Goal: Transaction & Acquisition: Download file/media

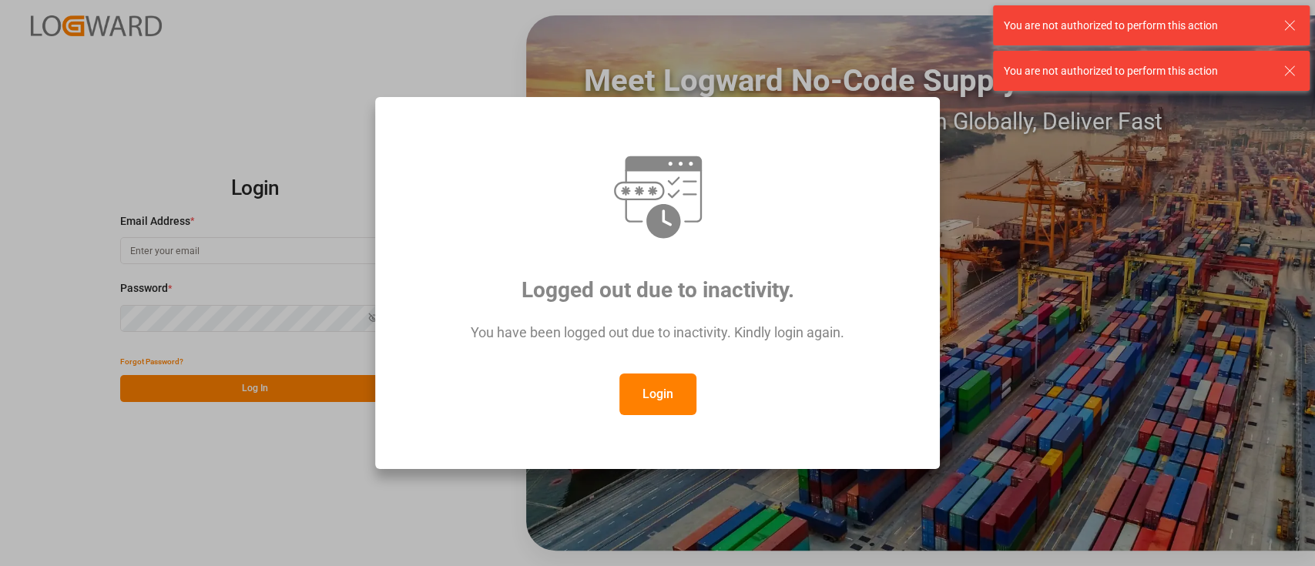
type input "hamid.rezaei@jamindustries.com"
click at [657, 406] on button "Login" at bounding box center [658, 395] width 77 height 42
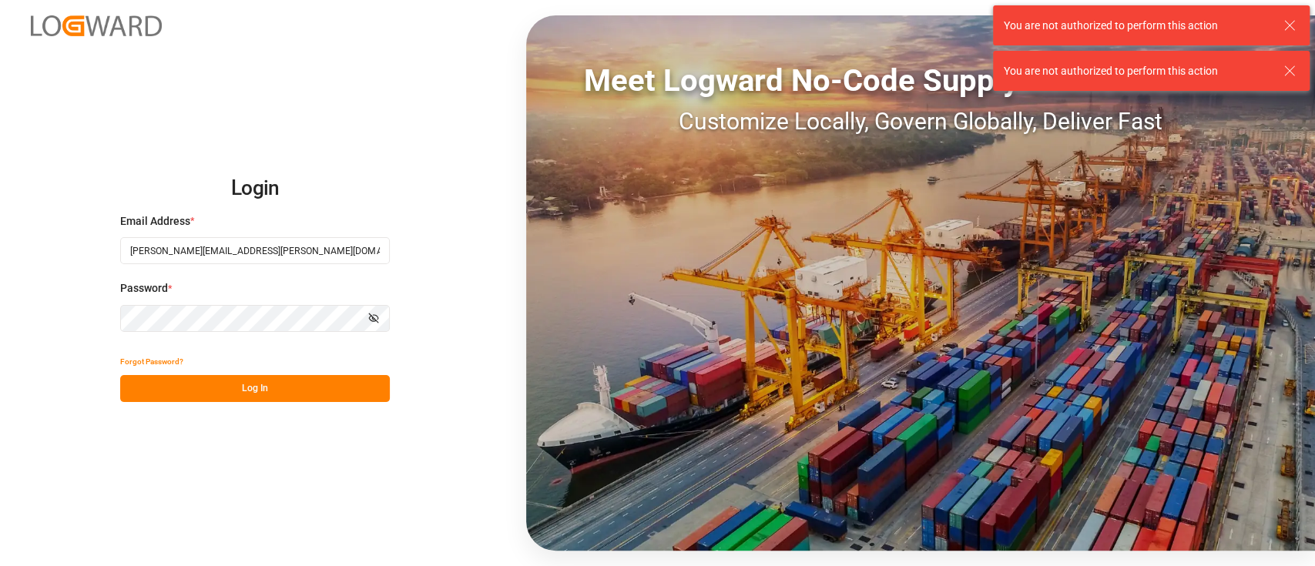
click at [273, 395] on button "Log In" at bounding box center [255, 388] width 270 height 27
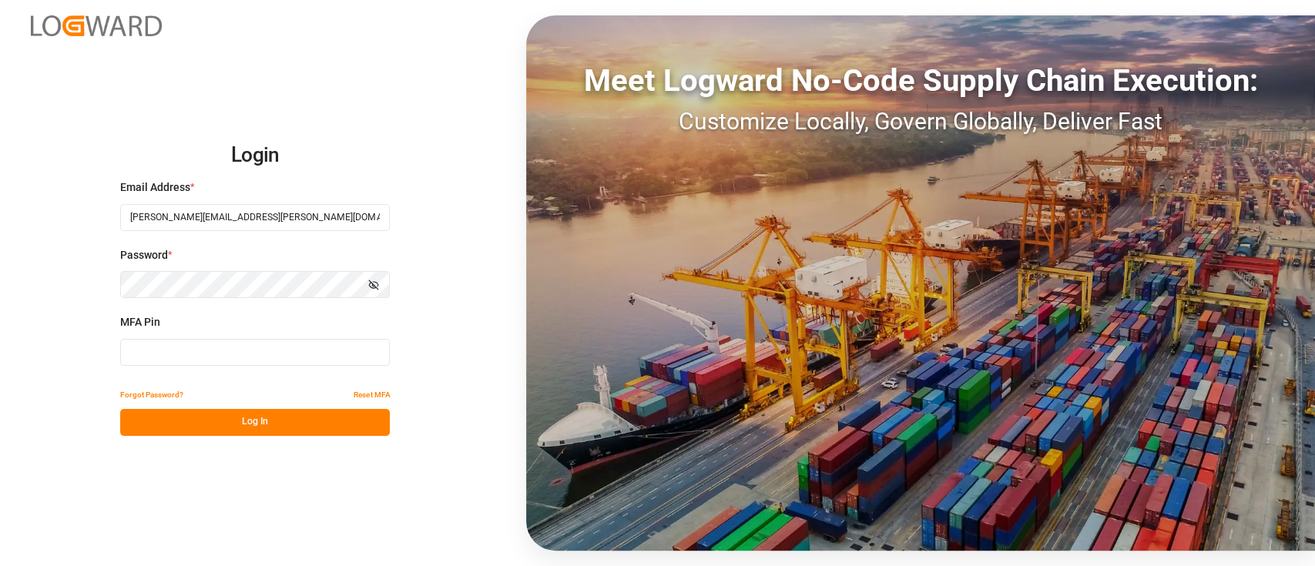
click at [245, 364] on input at bounding box center [255, 352] width 270 height 27
type input "809294"
click at [224, 417] on button "Log In" at bounding box center [255, 422] width 270 height 27
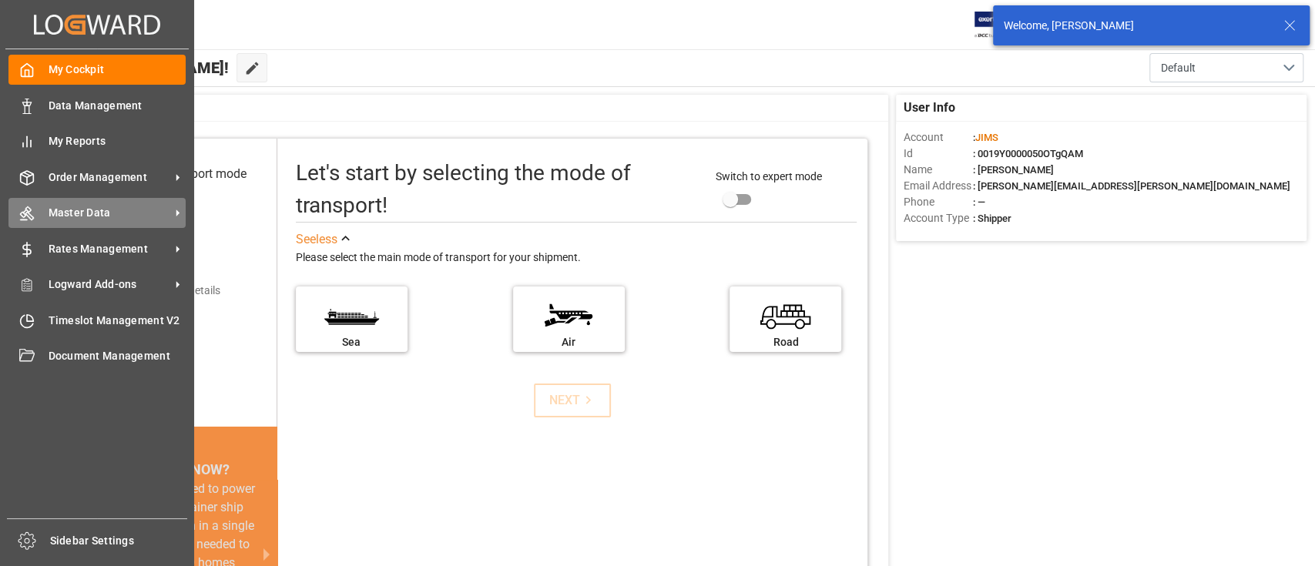
click at [72, 207] on span "Master Data" at bounding box center [110, 213] width 122 height 16
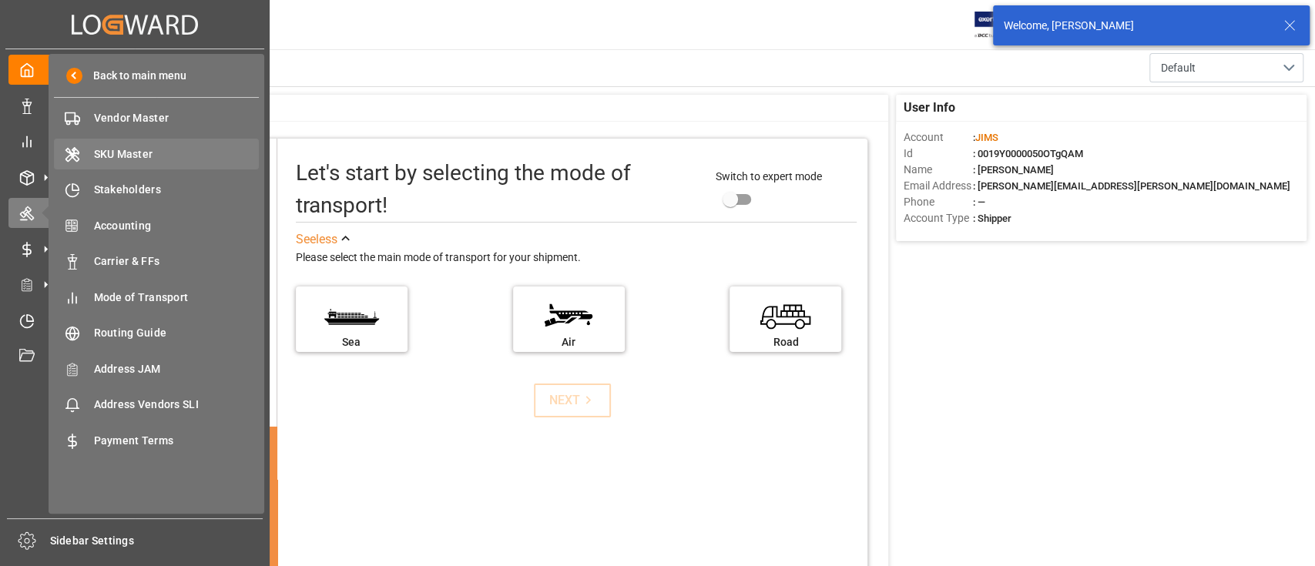
click at [139, 154] on span "SKU Master" at bounding box center [177, 154] width 166 height 16
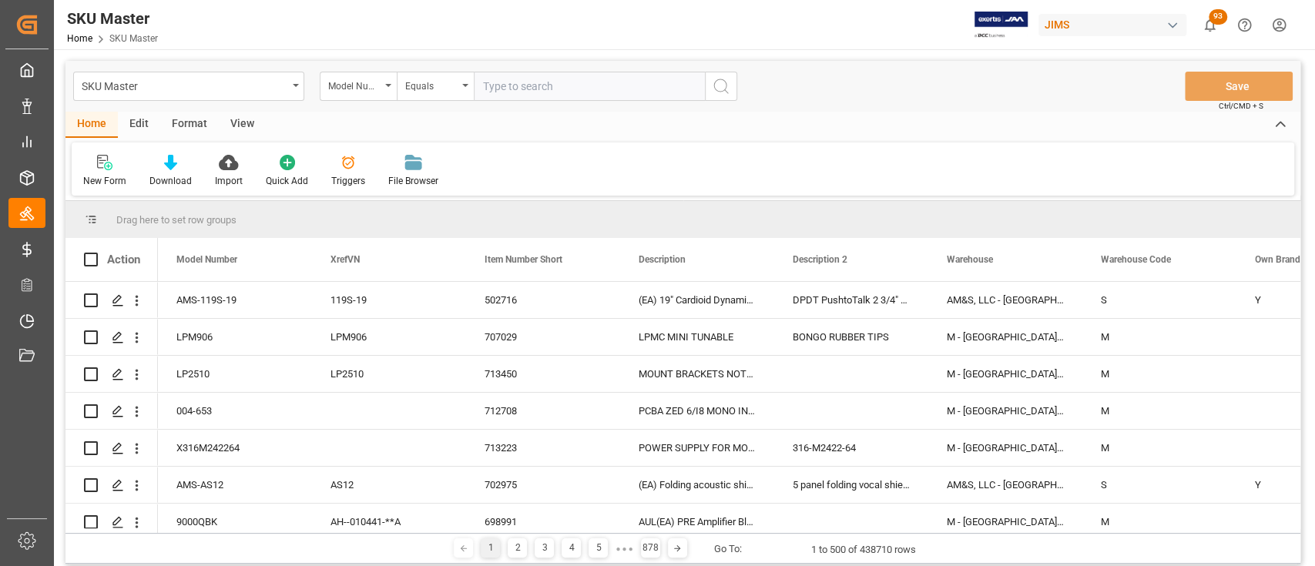
click at [522, 91] on input "text" at bounding box center [589, 86] width 231 height 29
click at [305, 85] on div "SKU Master Model Number Equals" at bounding box center [405, 86] width 664 height 29
click at [297, 86] on icon "open menu" at bounding box center [296, 85] width 6 height 3
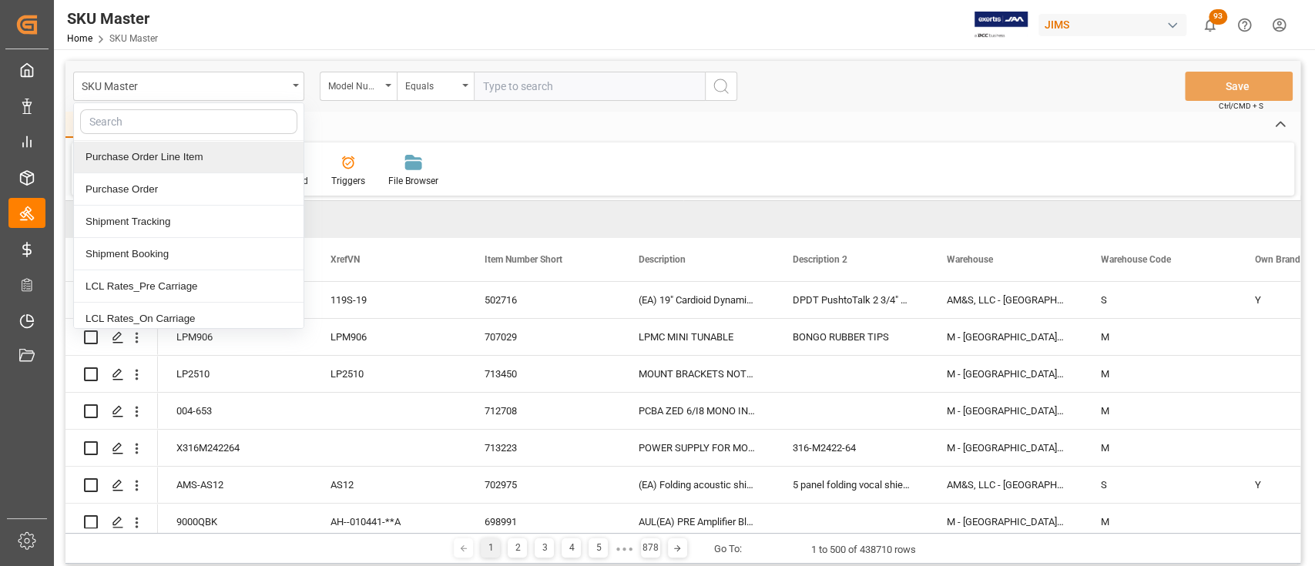
click at [521, 85] on input "text" at bounding box center [589, 86] width 231 height 29
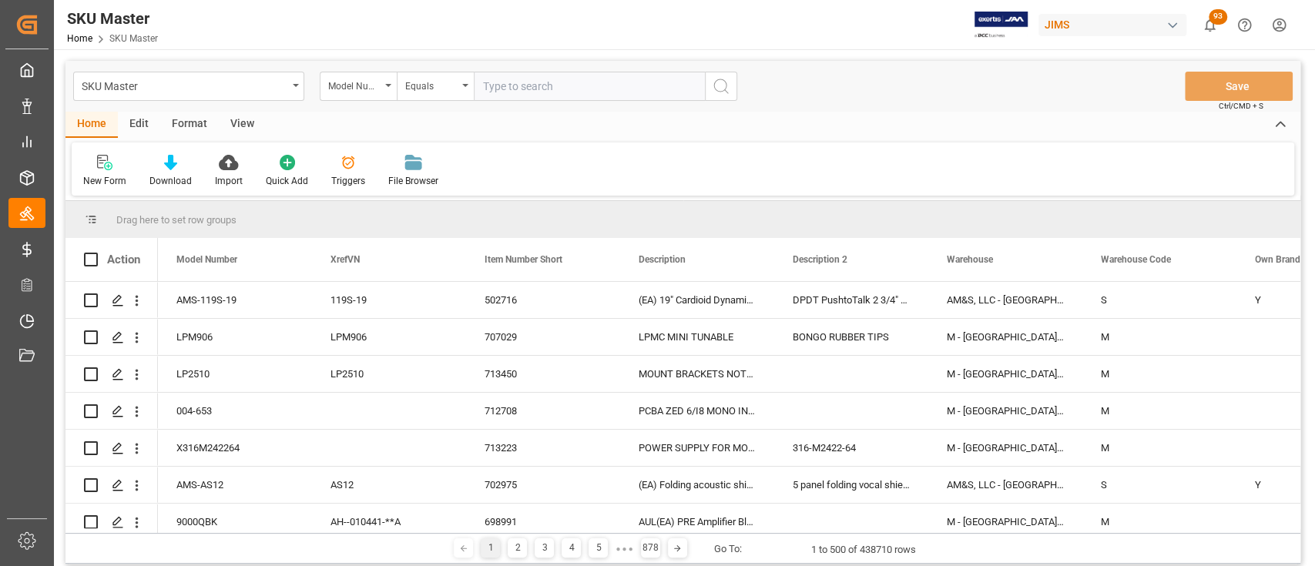
click at [598, 87] on input "text" at bounding box center [589, 86] width 231 height 29
type input "50404599"
click at [726, 92] on icon "search button" at bounding box center [721, 86] width 18 height 18
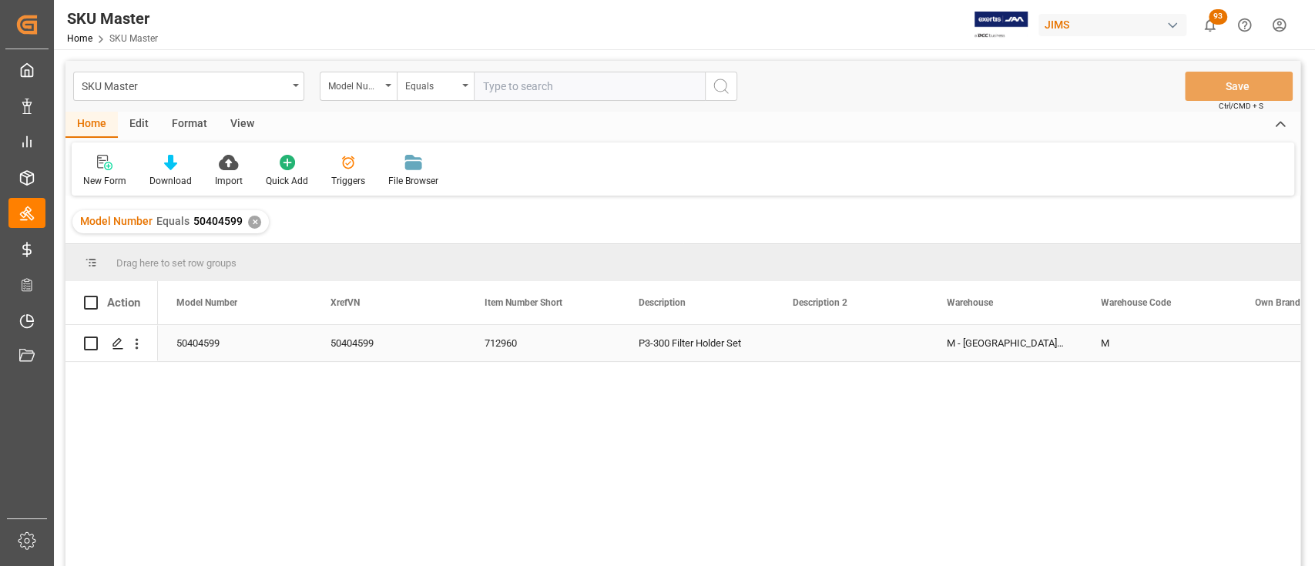
click at [859, 340] on div "Press SPACE to select this row." at bounding box center [851, 343] width 154 height 36
click at [138, 344] on icon "open menu" at bounding box center [137, 344] width 16 height 16
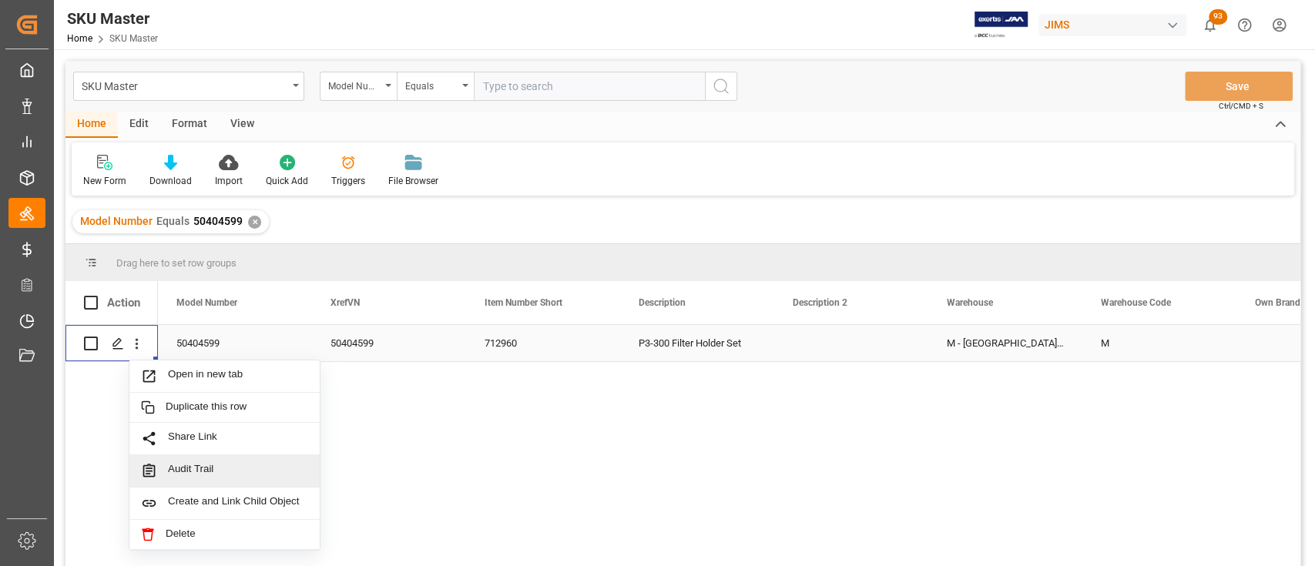
click at [205, 464] on span "Audit Trail" at bounding box center [238, 471] width 140 height 16
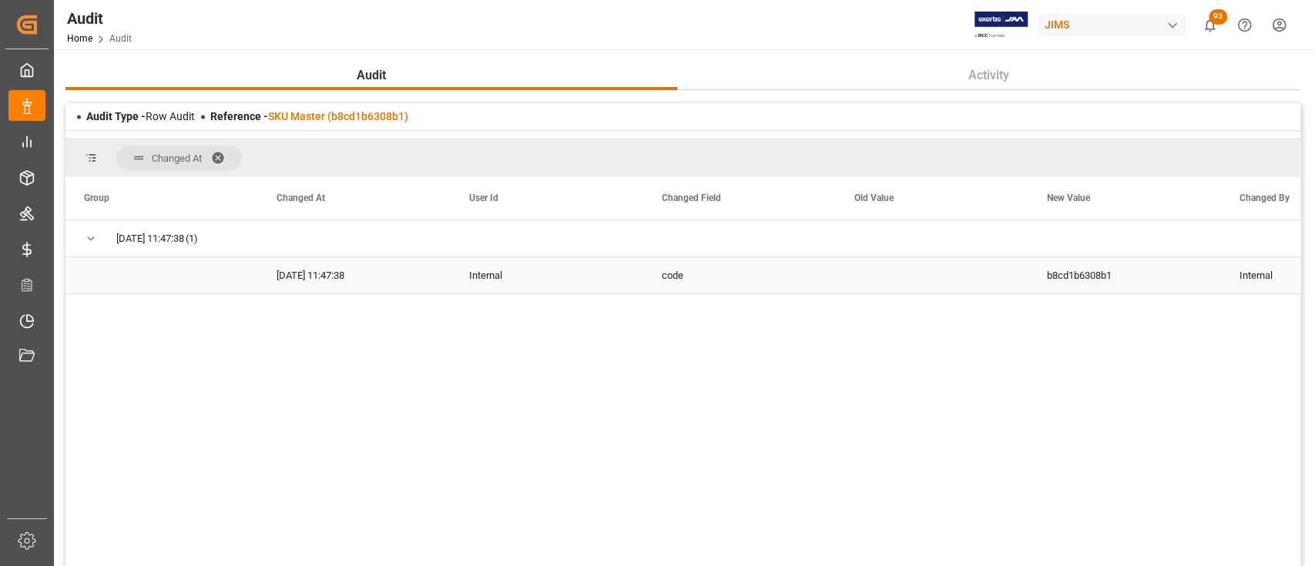
click at [489, 274] on div "Internal" at bounding box center [547, 275] width 193 height 36
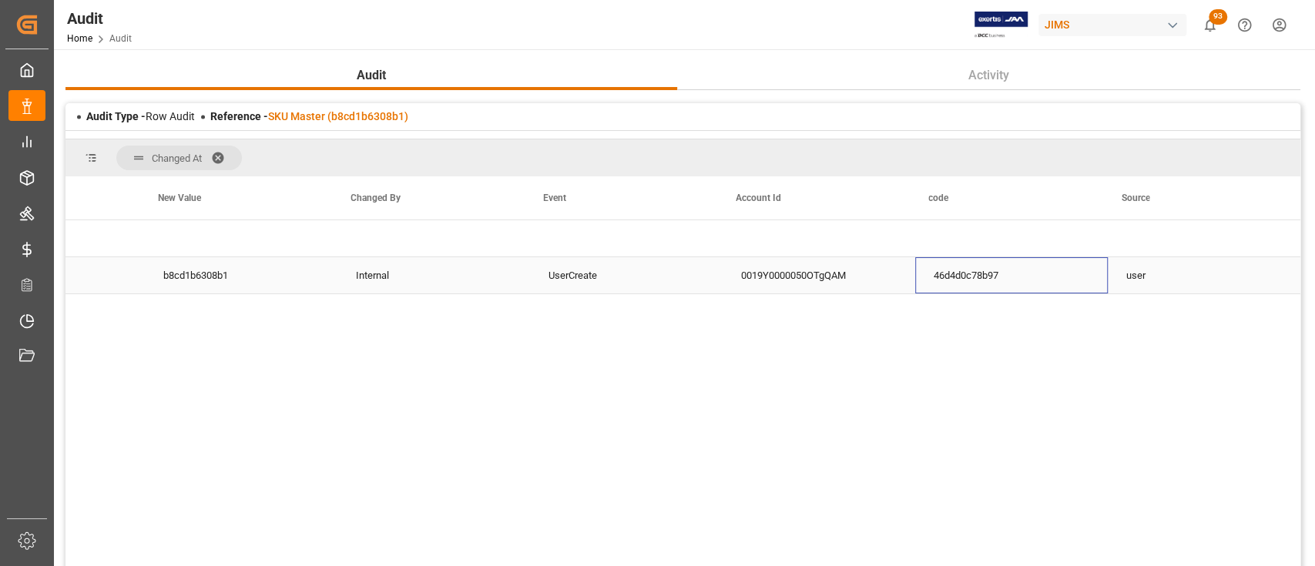
scroll to position [0, 385]
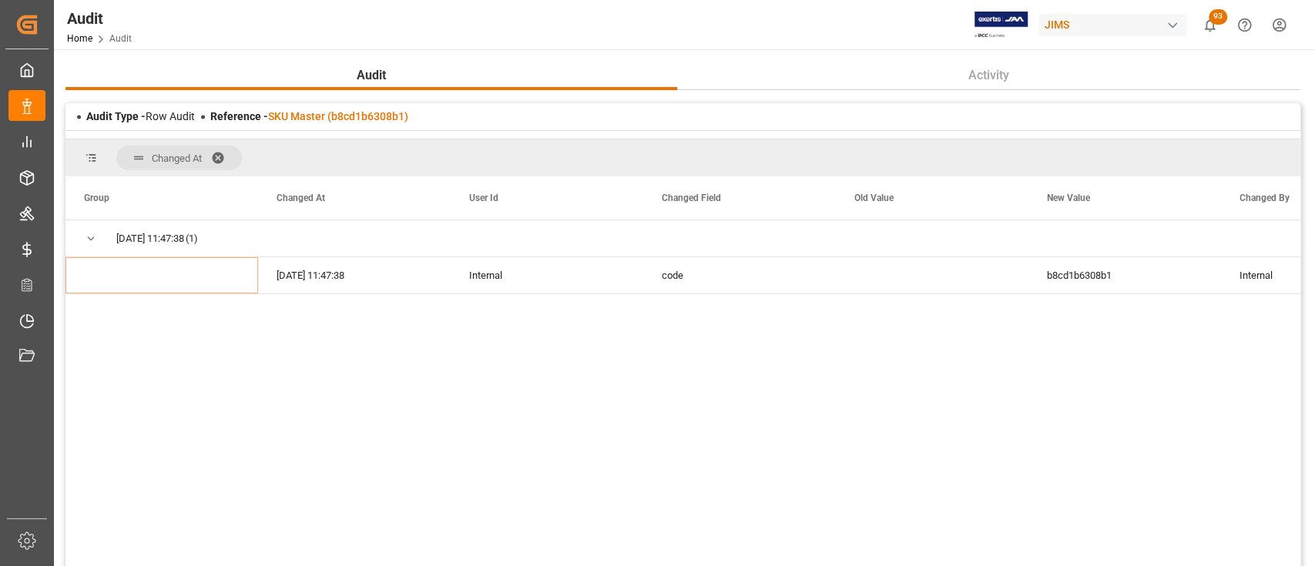
click at [220, 151] on span at bounding box center [223, 158] width 25 height 14
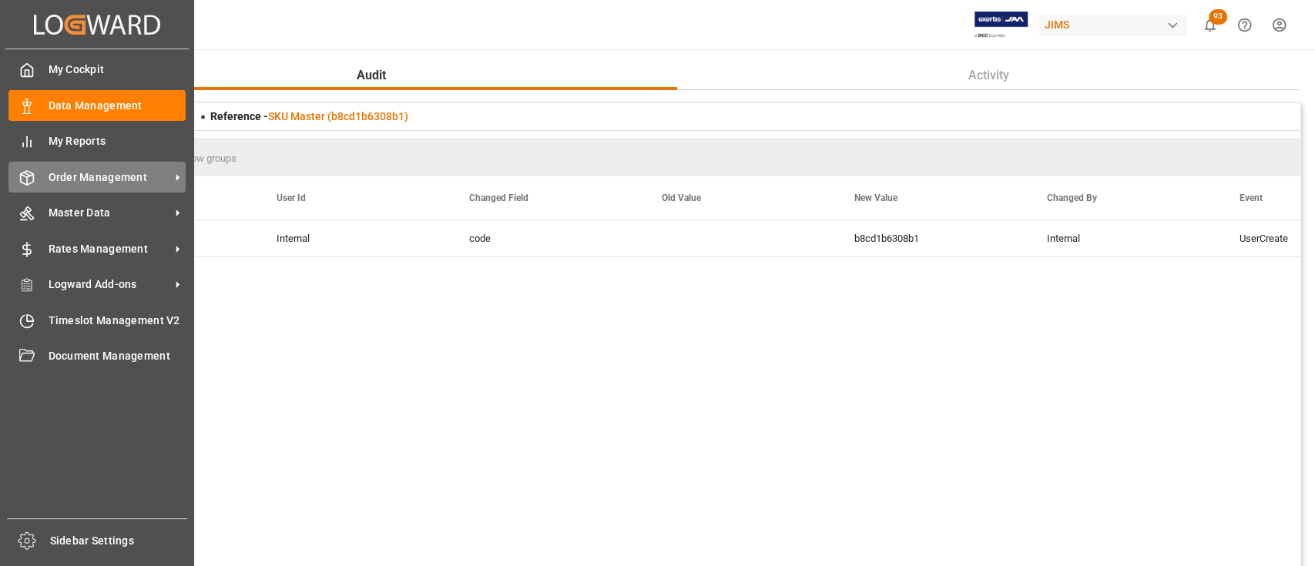
click at [111, 186] on div "Order Management Order Management" at bounding box center [96, 177] width 177 height 30
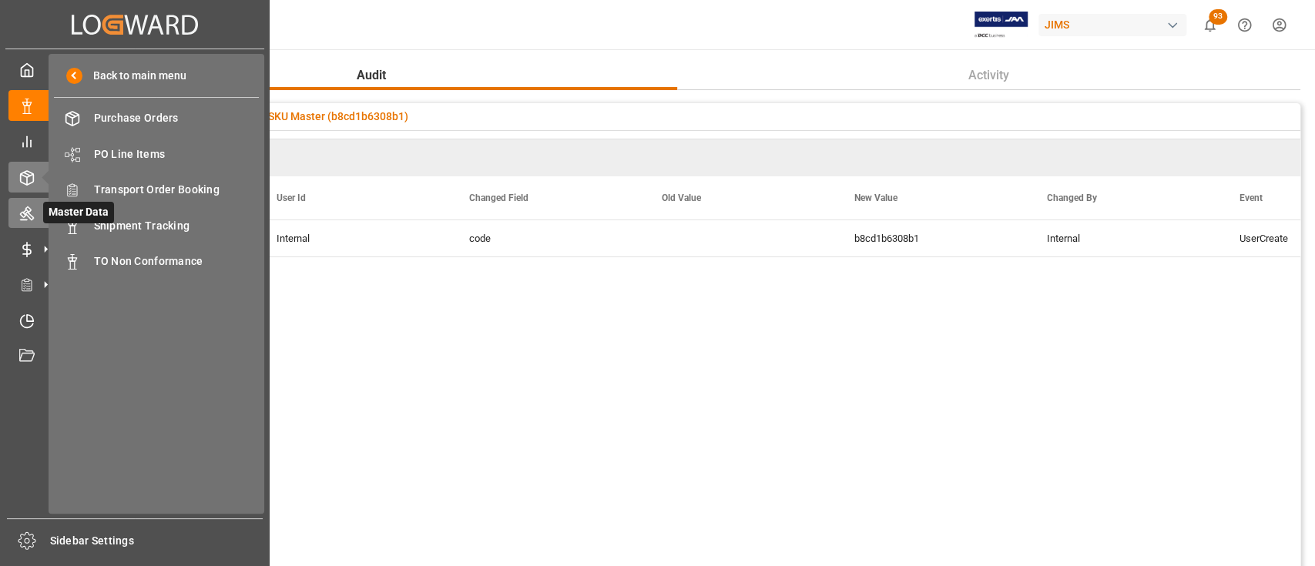
click at [22, 213] on icon at bounding box center [26, 213] width 15 height 15
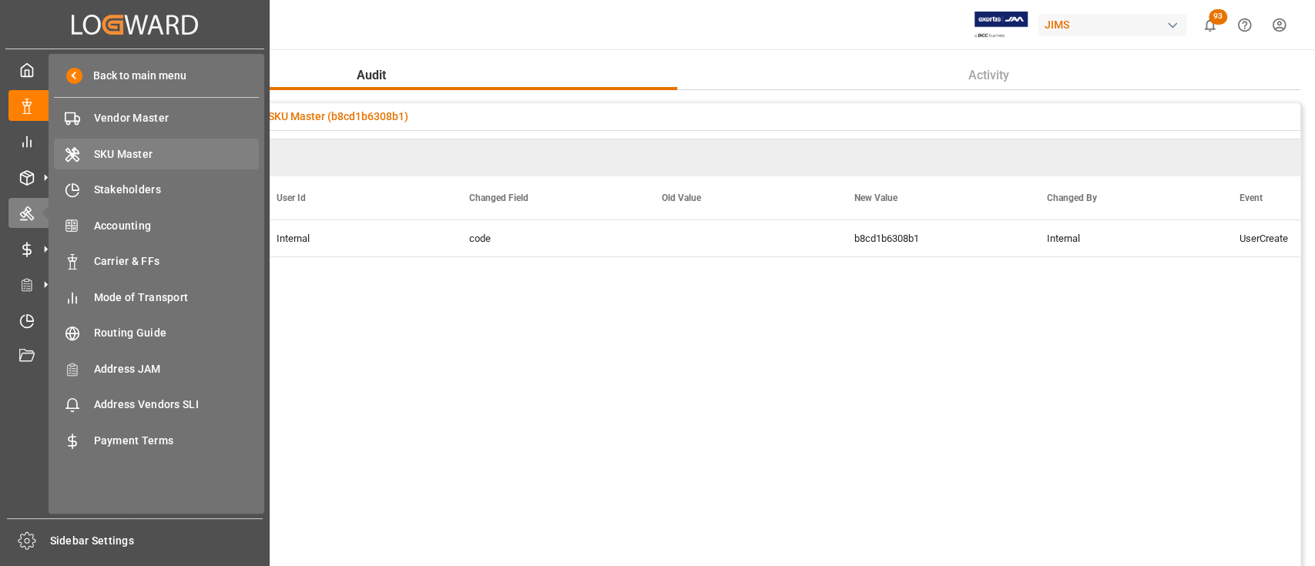
click at [139, 151] on span "SKU Master" at bounding box center [177, 154] width 166 height 16
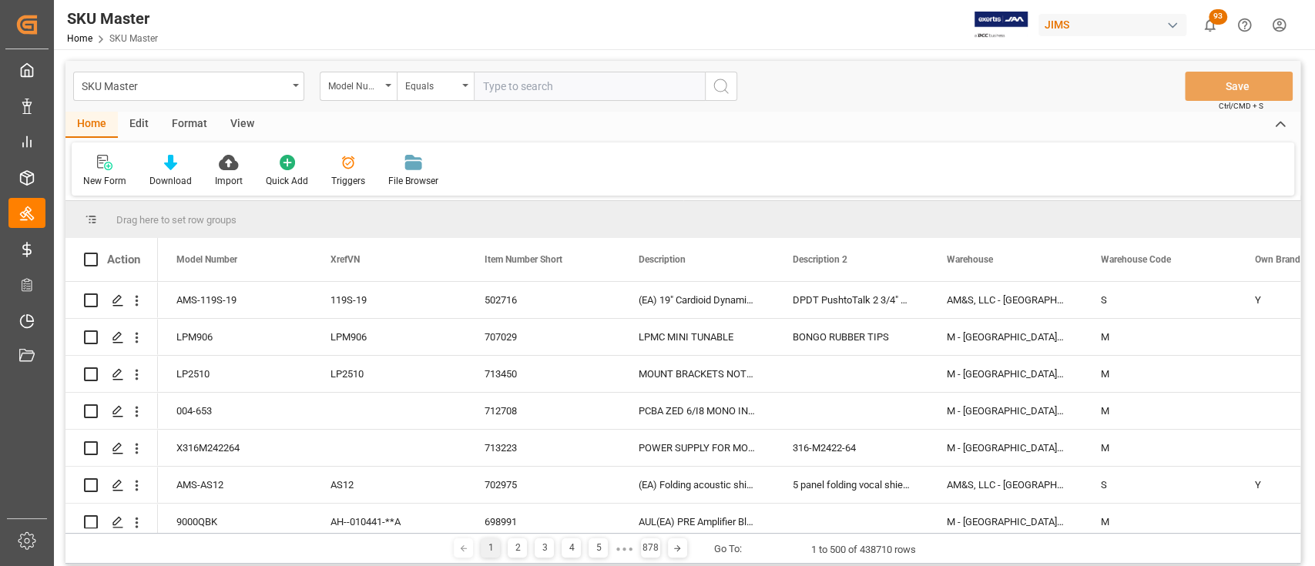
click at [556, 87] on input "text" at bounding box center [589, 86] width 231 height 29
type input "39098"
drag, startPoint x: 725, startPoint y: 84, endPoint x: 737, endPoint y: 89, distance: 12.4
click at [727, 84] on icon "search button" at bounding box center [721, 86] width 18 height 18
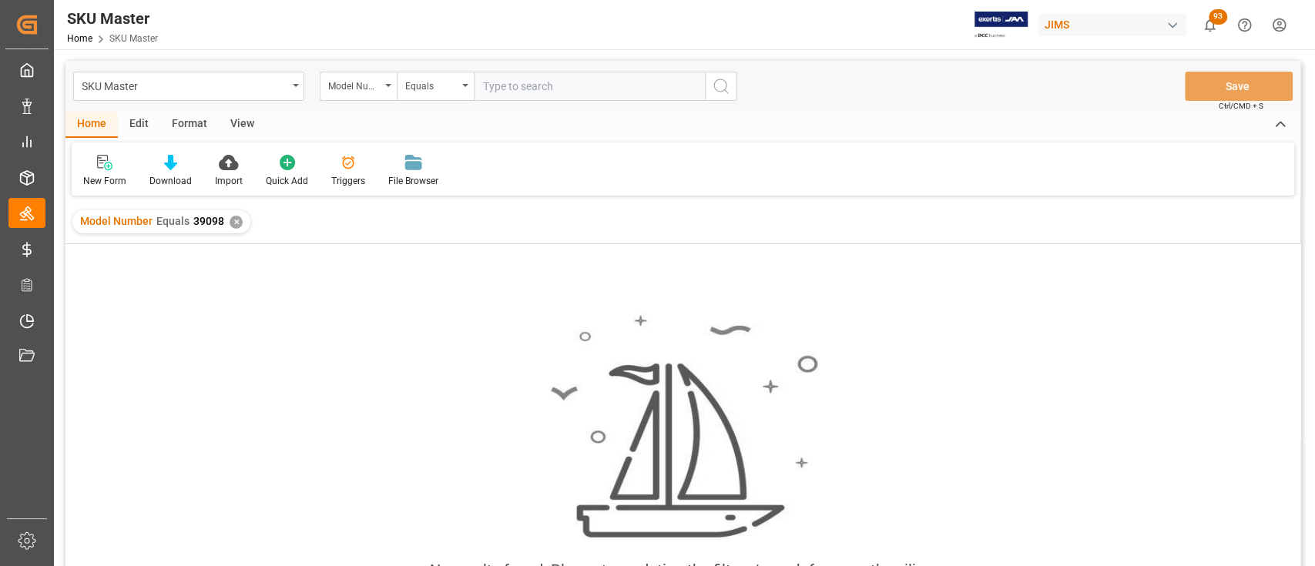
click at [235, 225] on div "✕" at bounding box center [236, 222] width 13 height 13
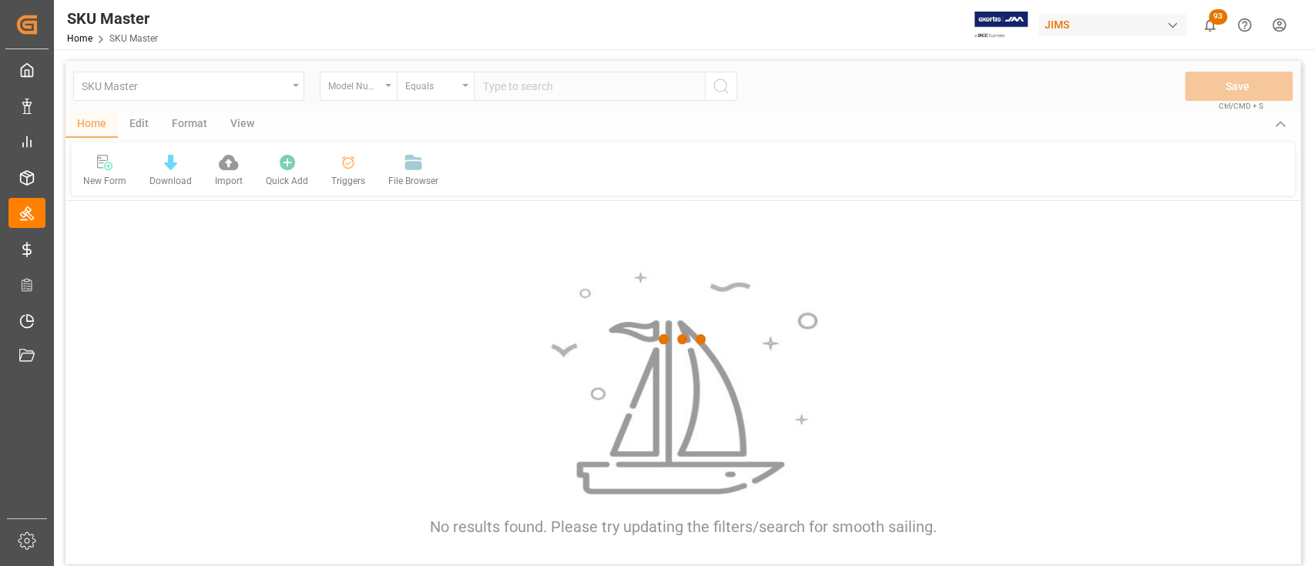
click at [613, 83] on div at bounding box center [682, 339] width 1235 height 557
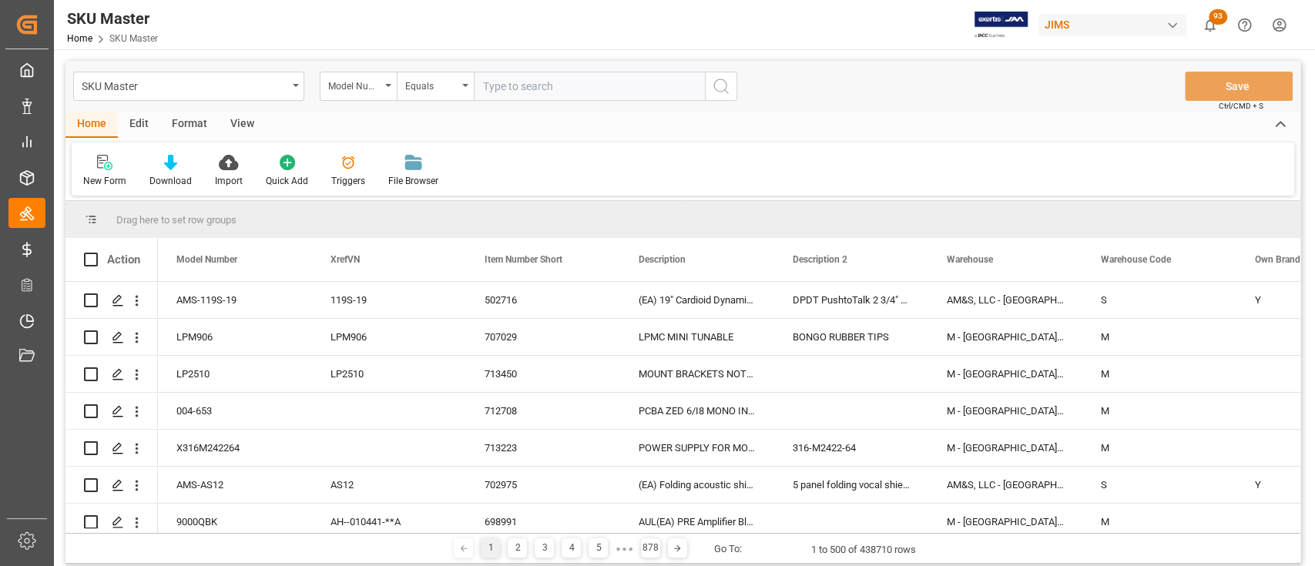
click at [589, 90] on input "text" at bounding box center [589, 86] width 231 height 29
type input "#12"
click at [730, 87] on button "search button" at bounding box center [721, 86] width 32 height 29
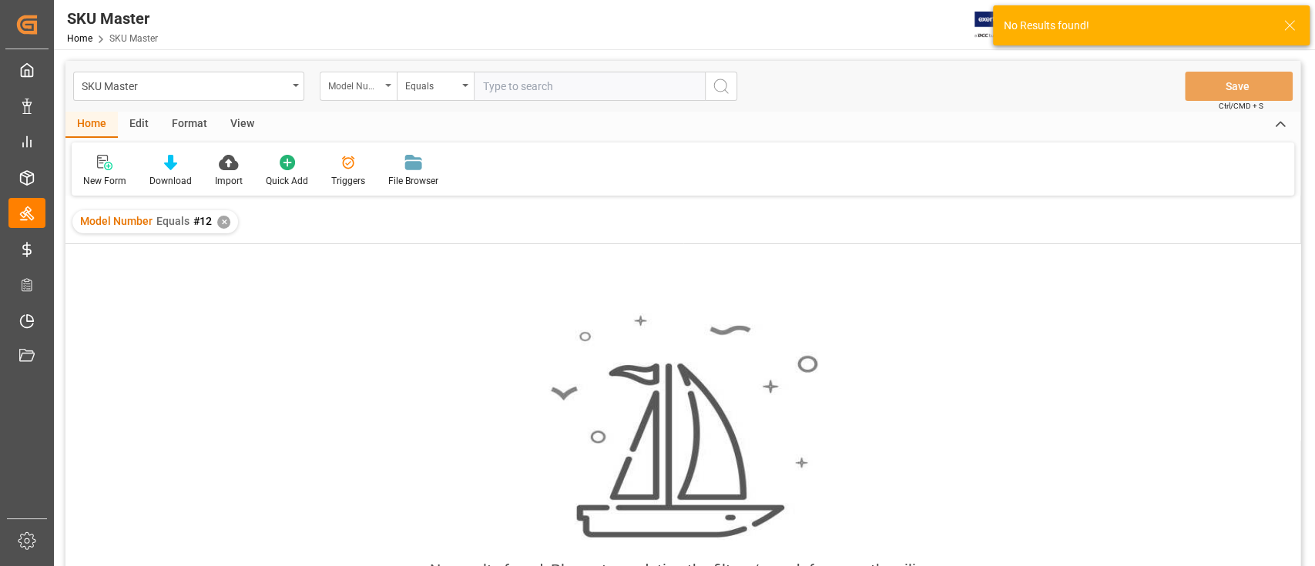
click at [385, 85] on div "Model Number" at bounding box center [358, 86] width 77 height 29
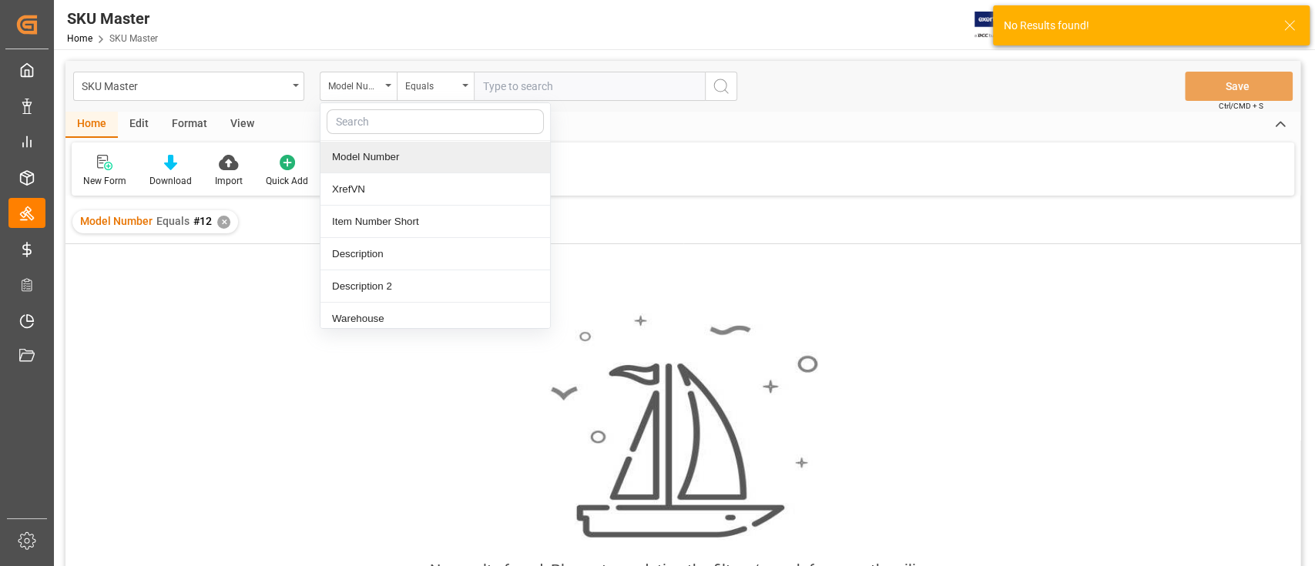
click at [409, 160] on div "Model Number" at bounding box center [436, 157] width 230 height 32
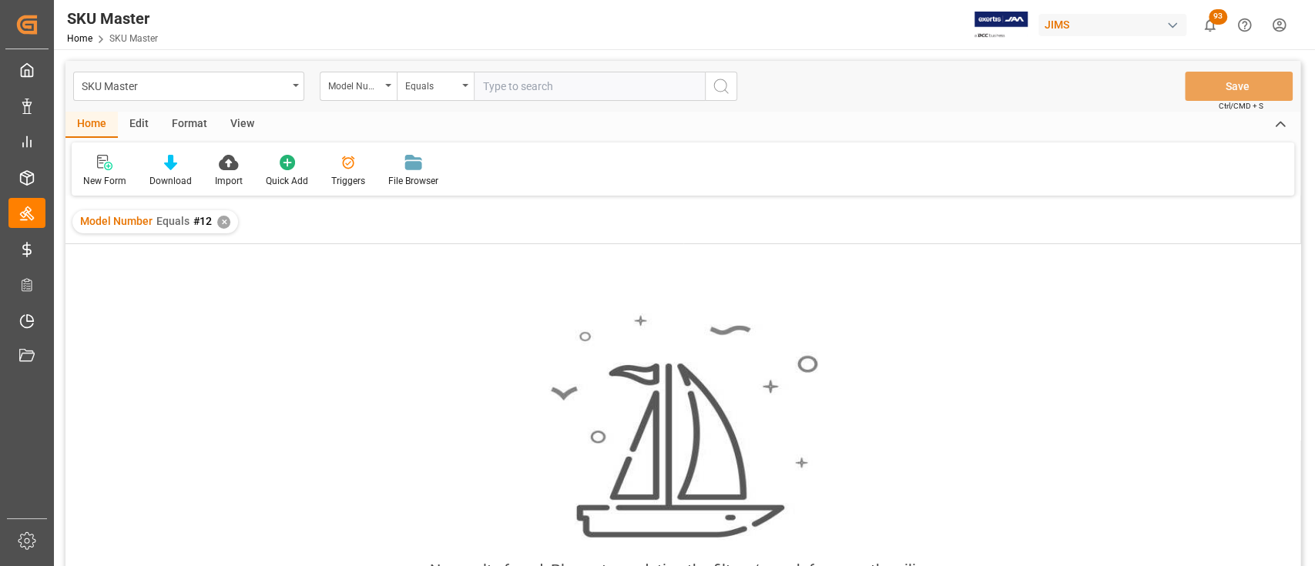
click at [506, 82] on input "text" at bounding box center [589, 86] width 231 height 29
type input "#12"
click at [716, 86] on icon "search button" at bounding box center [721, 86] width 18 height 18
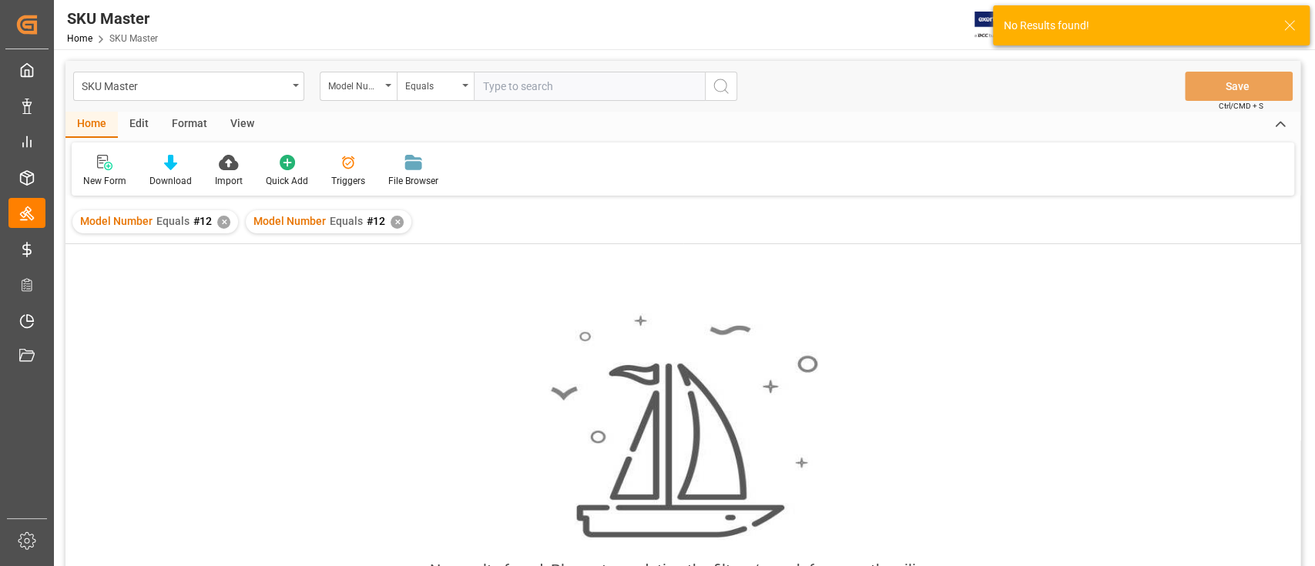
click at [220, 224] on div "✕" at bounding box center [223, 222] width 13 height 13
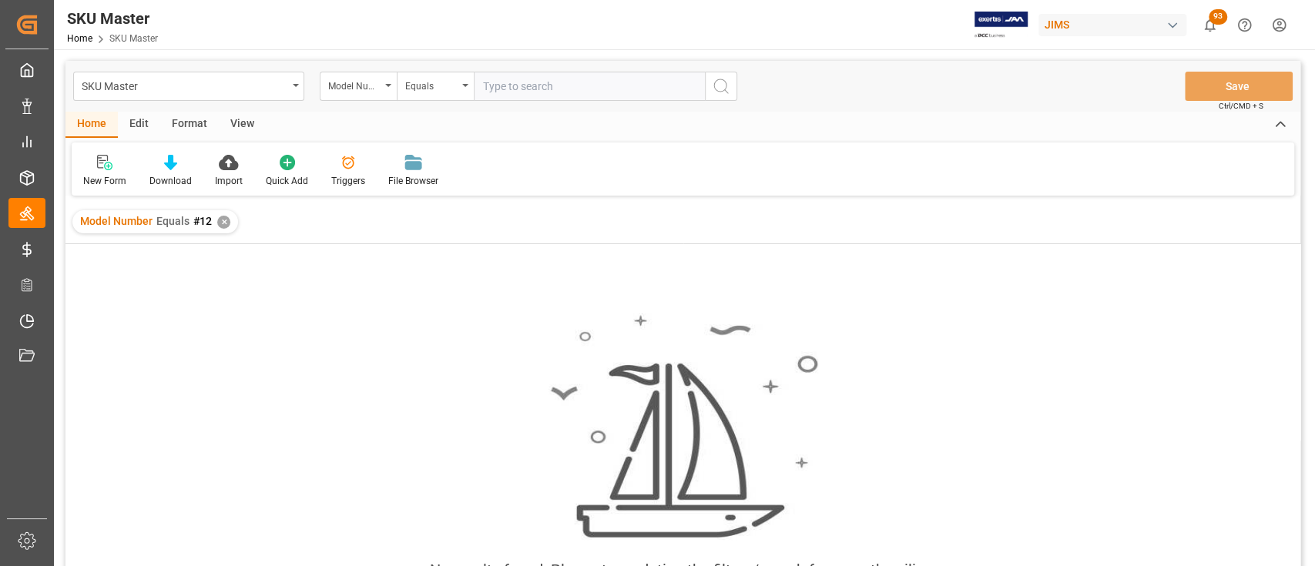
click at [221, 220] on div "✕" at bounding box center [223, 222] width 13 height 13
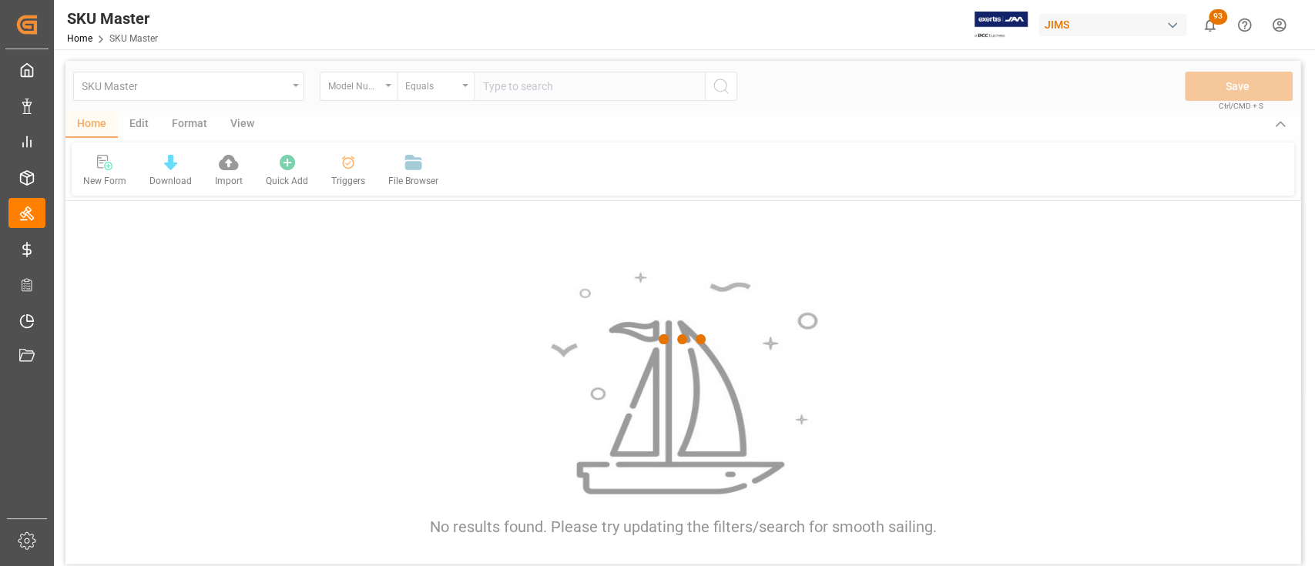
click at [549, 83] on div at bounding box center [682, 339] width 1235 height 557
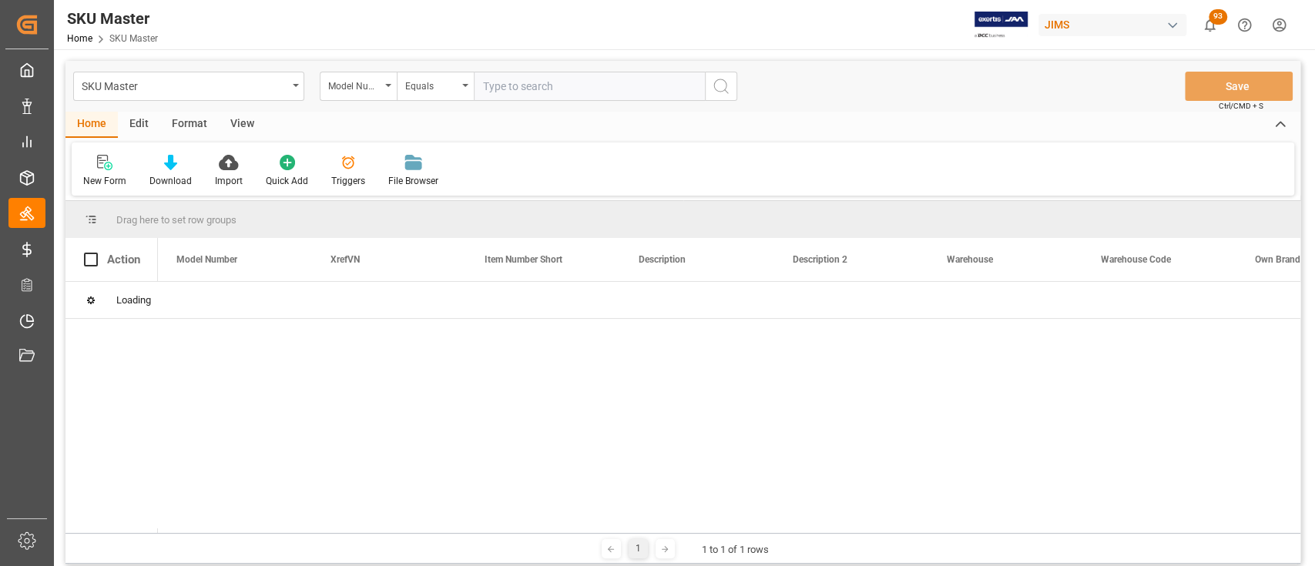
click at [556, 85] on input "text" at bounding box center [589, 86] width 231 height 29
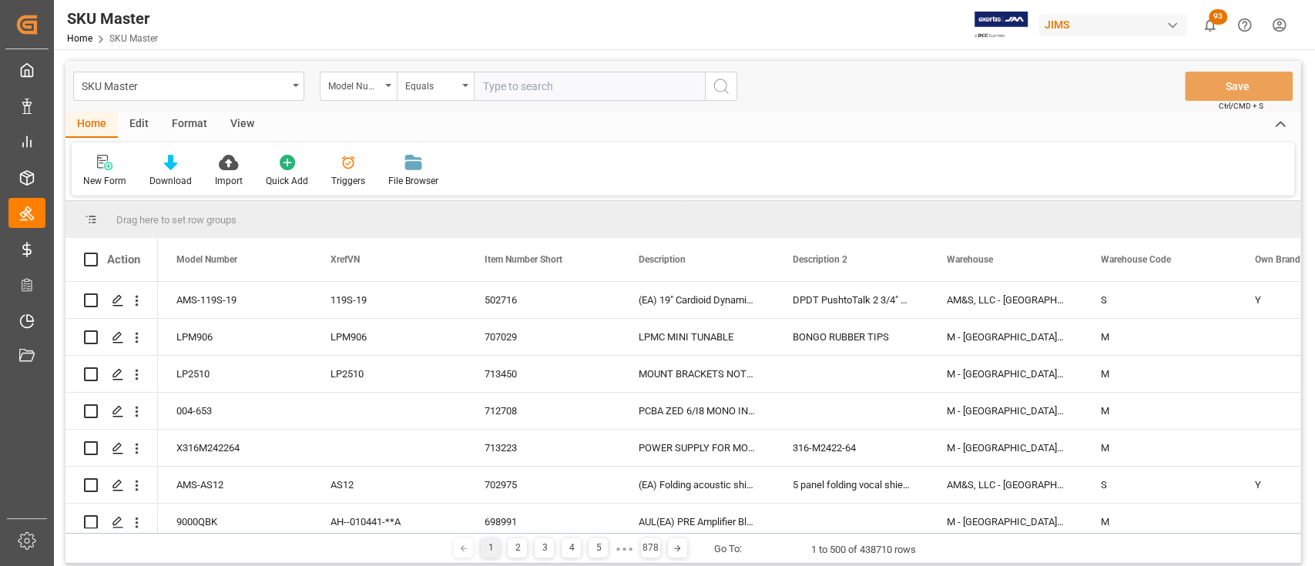
click at [534, 86] on input "text" at bounding box center [589, 86] width 231 height 29
click at [606, 79] on input "text" at bounding box center [589, 86] width 231 height 29
paste input "SJ-BRCST6"
type input "SJ-BRCST6"
click at [721, 92] on icon "search button" at bounding box center [721, 86] width 18 height 18
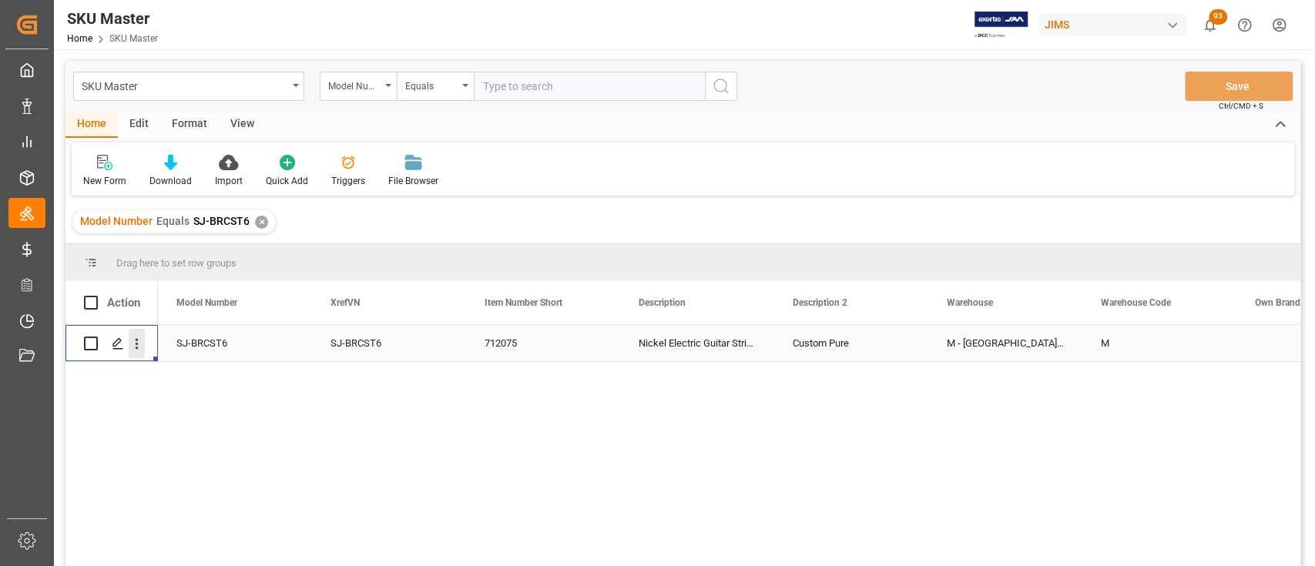
click at [138, 345] on icon "open menu" at bounding box center [137, 344] width 16 height 16
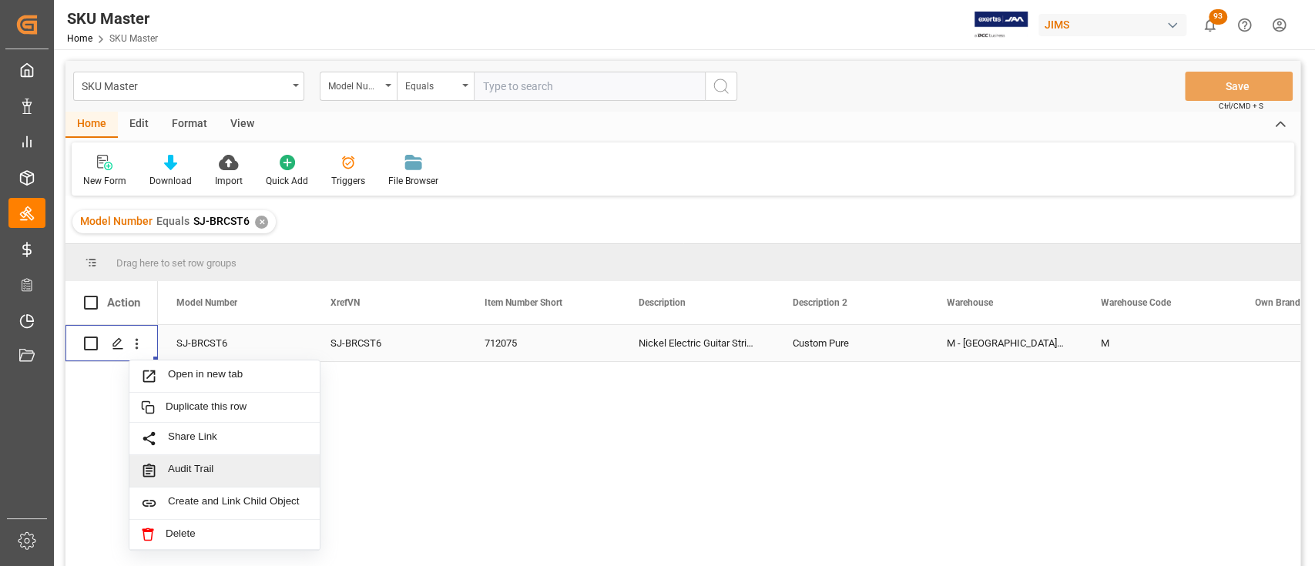
click at [207, 468] on span "Audit Trail" at bounding box center [238, 471] width 140 height 16
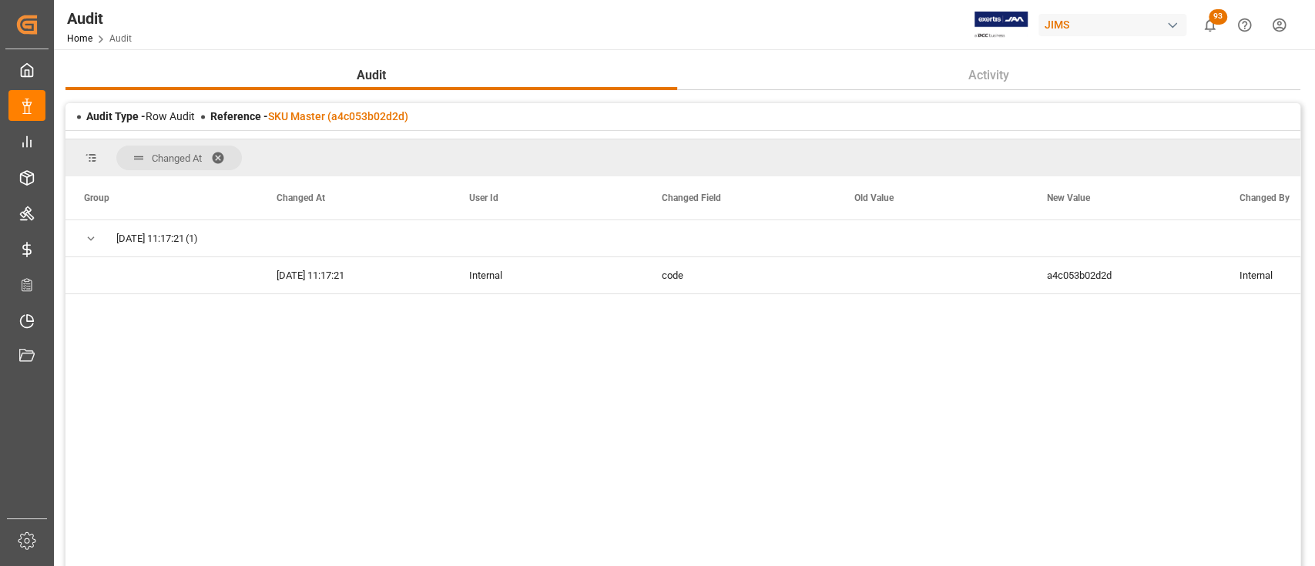
click at [220, 156] on span at bounding box center [223, 158] width 25 height 14
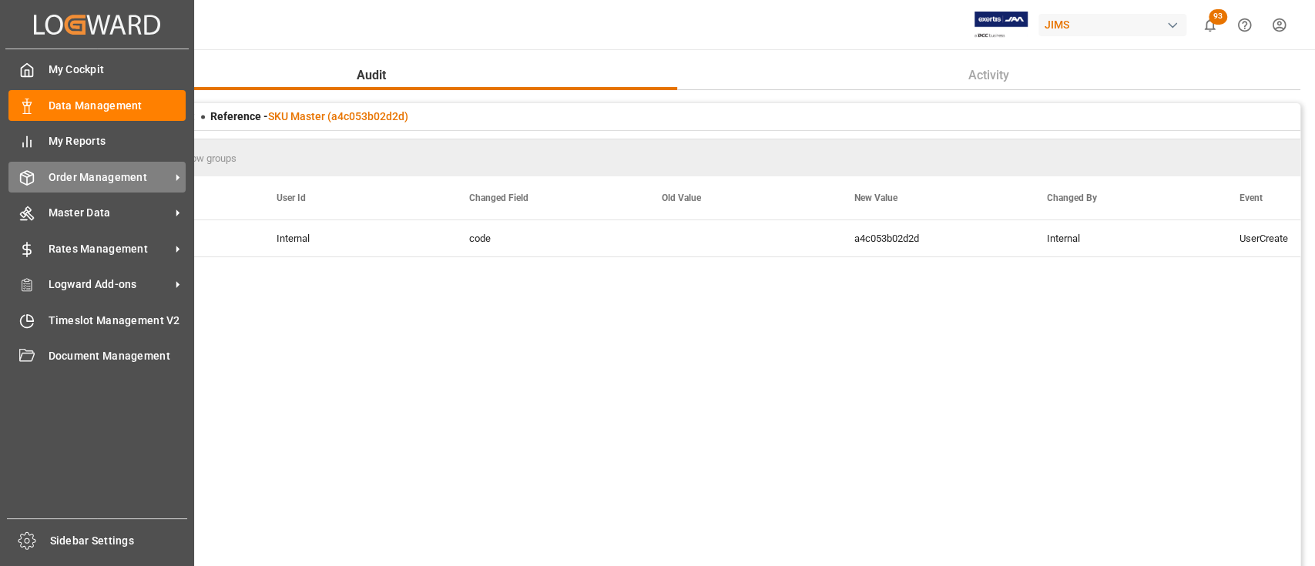
click at [72, 176] on span "Order Management" at bounding box center [110, 178] width 122 height 16
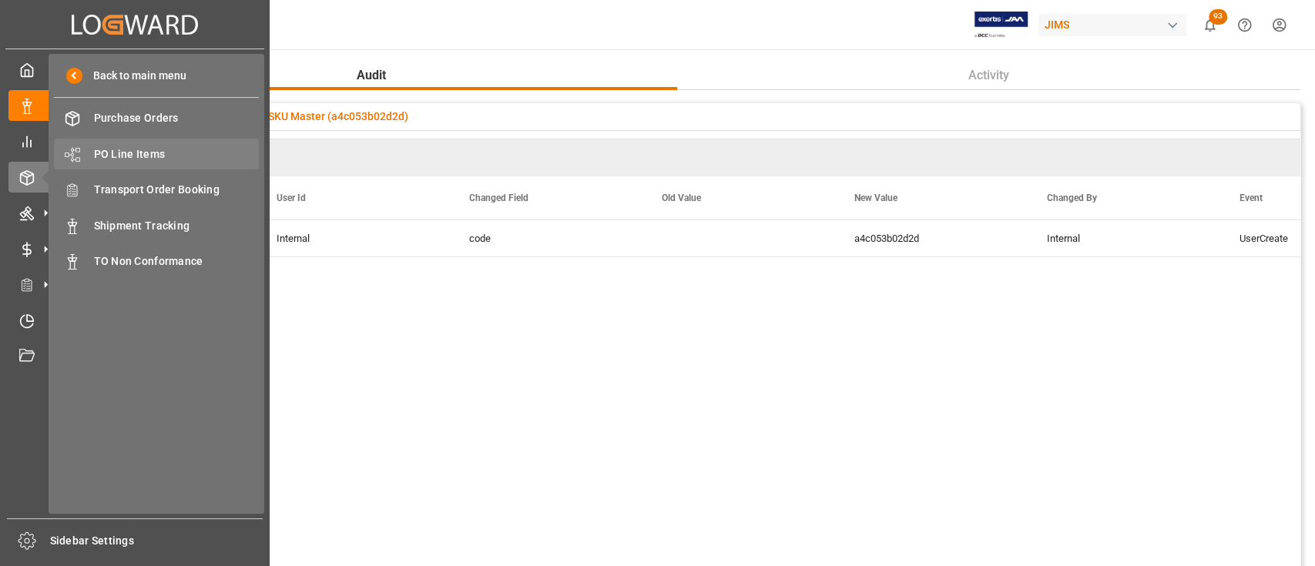
click at [139, 157] on span "PO Line Items" at bounding box center [177, 154] width 166 height 16
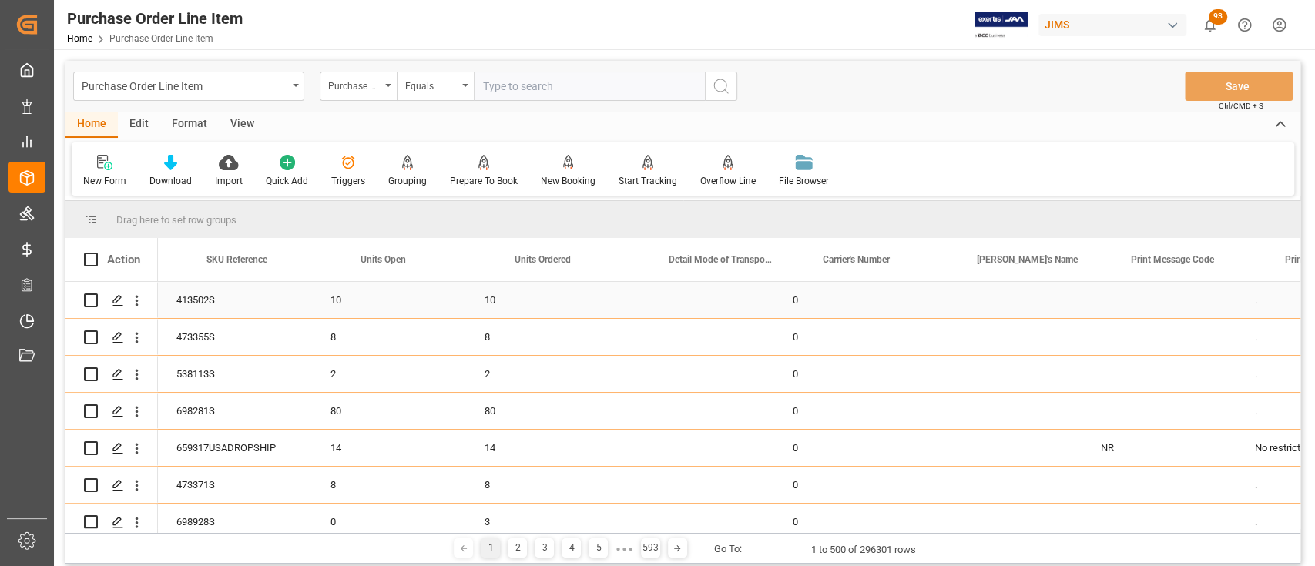
scroll to position [0, 3699]
click at [833, 293] on div "0" at bounding box center [851, 300] width 154 height 36
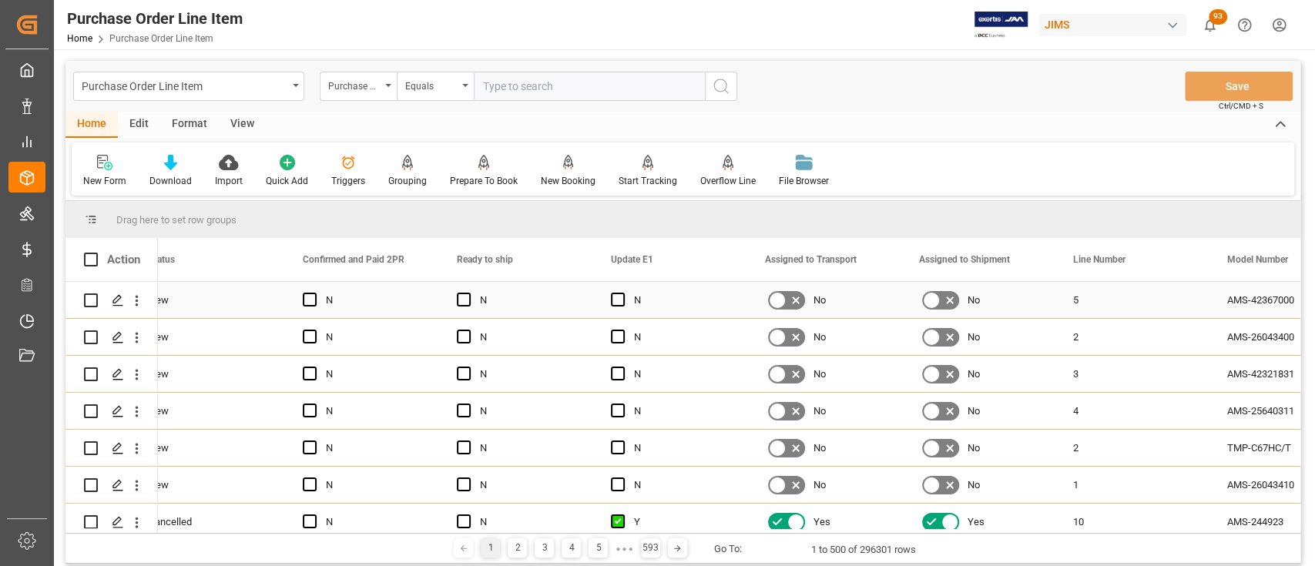
click at [1114, 303] on div "5" at bounding box center [1132, 300] width 154 height 36
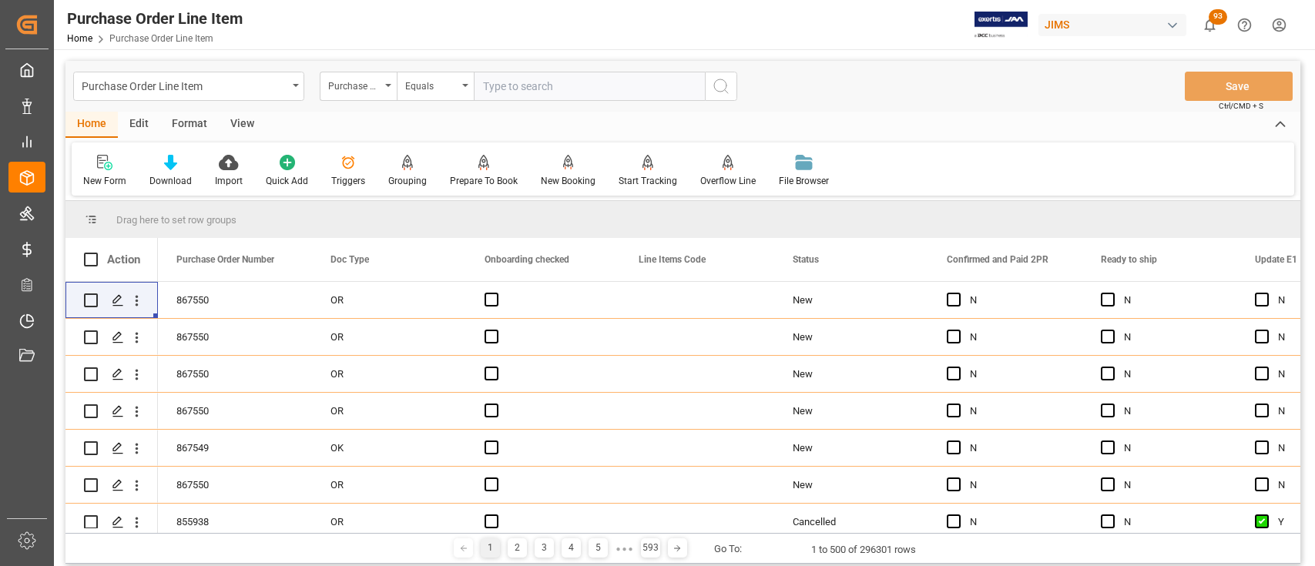
click at [546, 81] on input "text" at bounding box center [589, 86] width 231 height 29
click at [604, 83] on input "text" at bounding box center [589, 86] width 231 height 29
click at [574, 83] on input "text" at bounding box center [589, 86] width 231 height 29
click at [294, 86] on icon "open menu" at bounding box center [296, 85] width 6 height 3
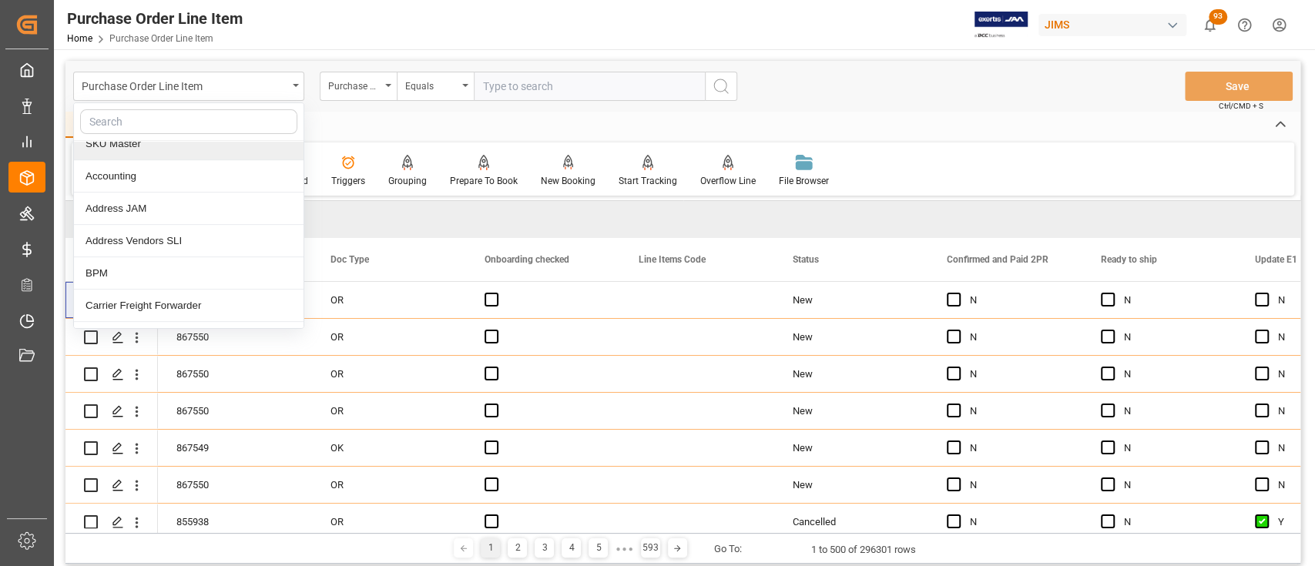
scroll to position [411, 0]
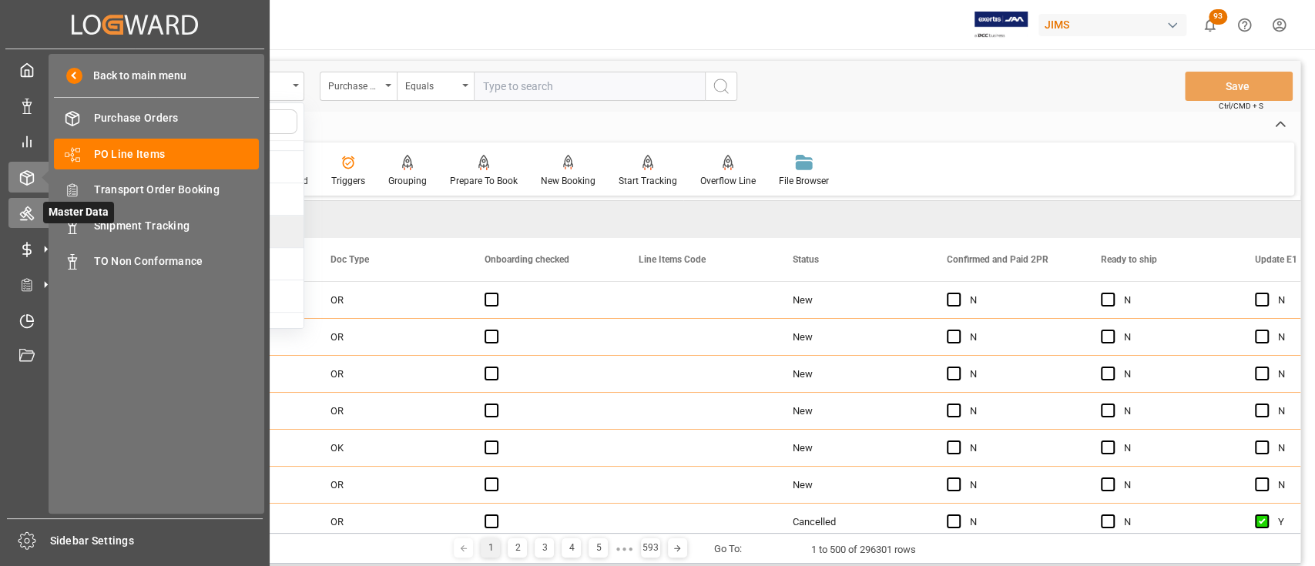
click at [35, 213] on div "Master Data Master Data" at bounding box center [134, 213] width 253 height 30
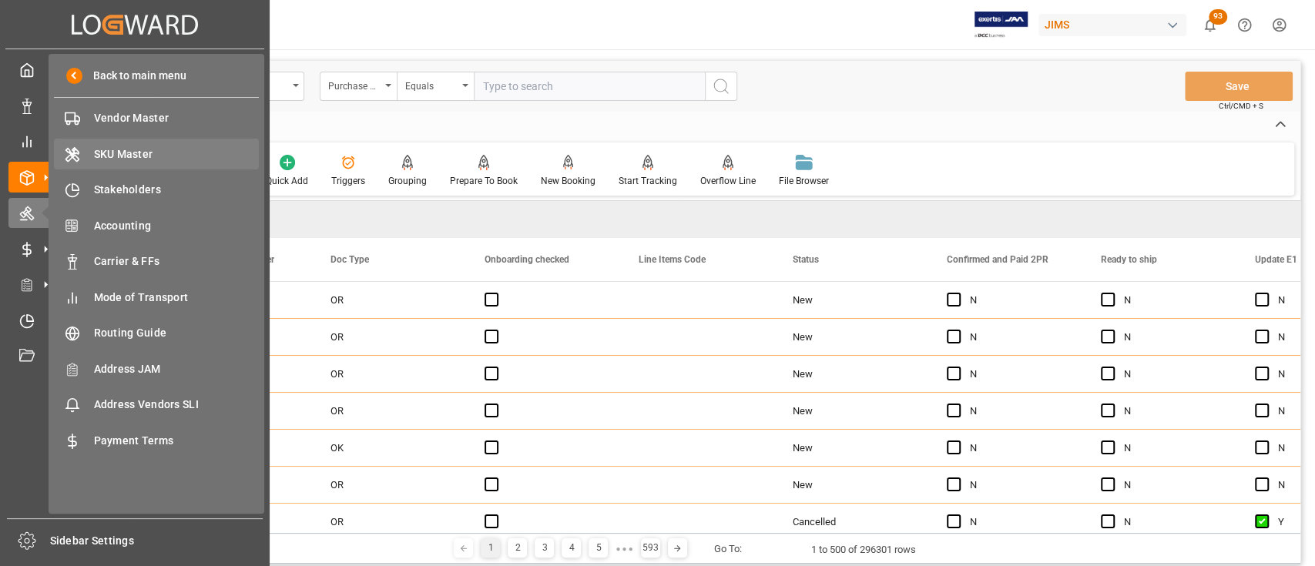
click at [139, 147] on span "SKU Master" at bounding box center [177, 154] width 166 height 16
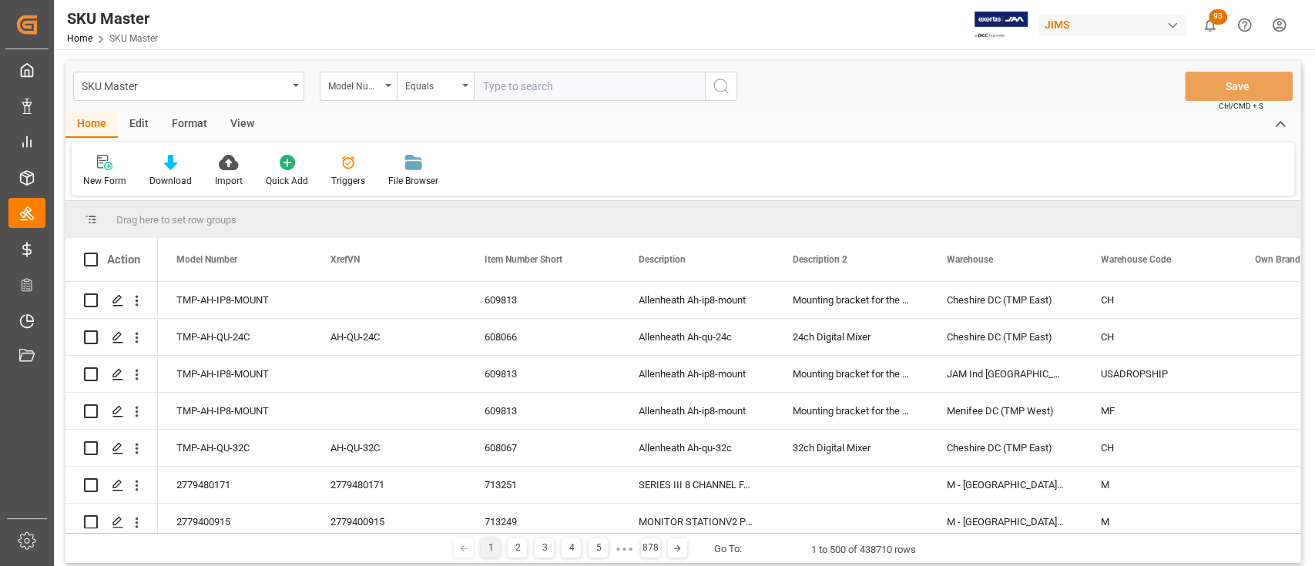
click at [551, 88] on input "text" at bounding box center [589, 86] width 231 height 29
paste input "AMS-SHOW-RLP-STICKER"
type input "AMS-SHOW-RLP-STICKER"
click at [722, 89] on icon "search button" at bounding box center [721, 86] width 18 height 18
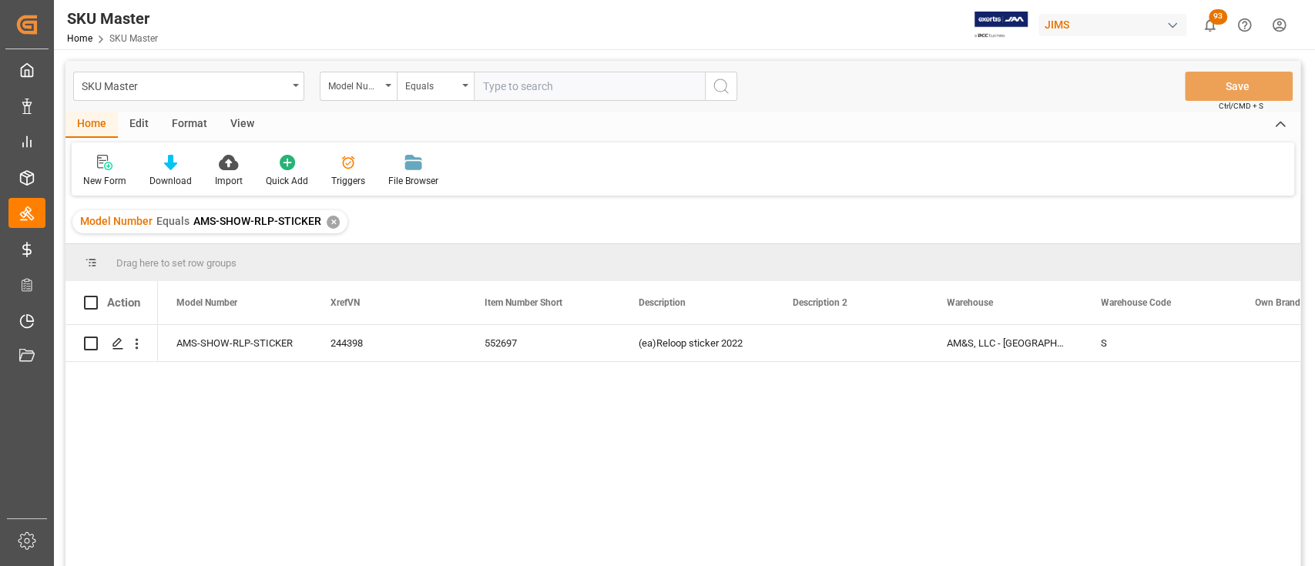
click at [335, 219] on div "✕" at bounding box center [333, 222] width 13 height 13
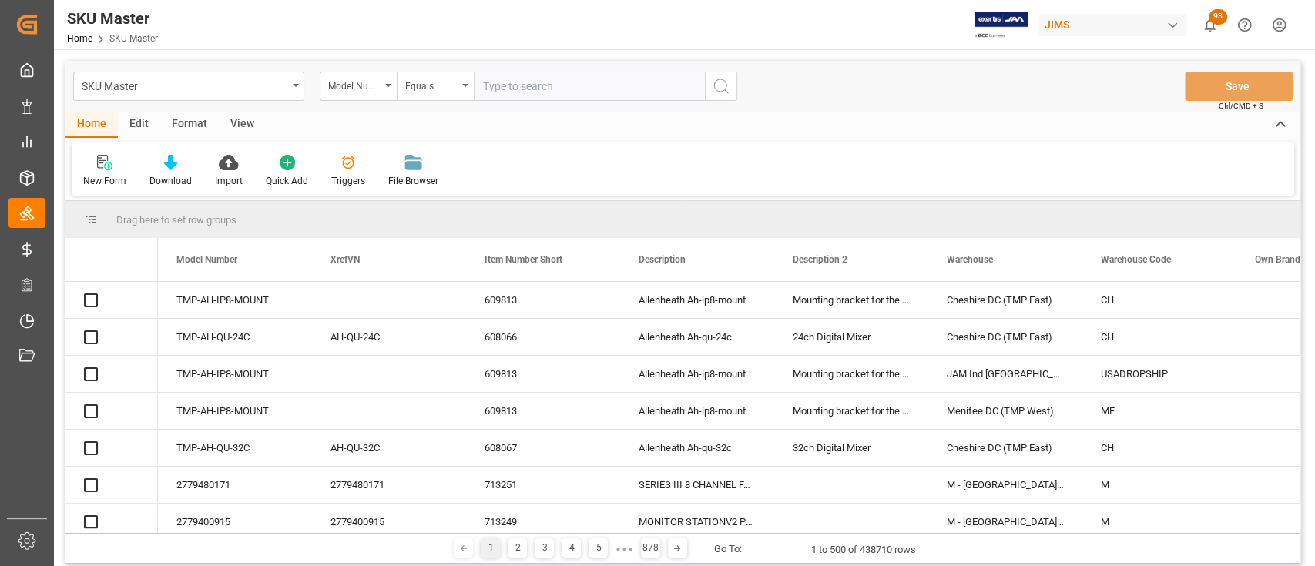
click at [529, 89] on input "text" at bounding box center [589, 86] width 231 height 29
paste input "#T3BK"
type input "#T3BK"
click at [724, 87] on icon "search button" at bounding box center [721, 86] width 18 height 18
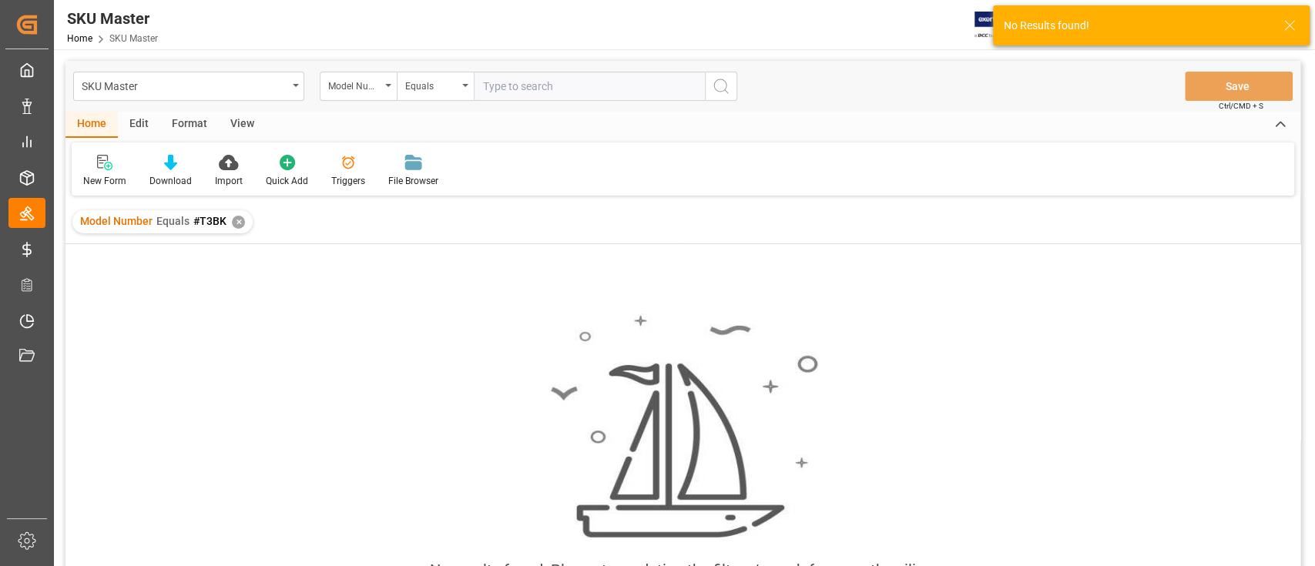
click at [234, 220] on div "✕" at bounding box center [238, 222] width 13 height 13
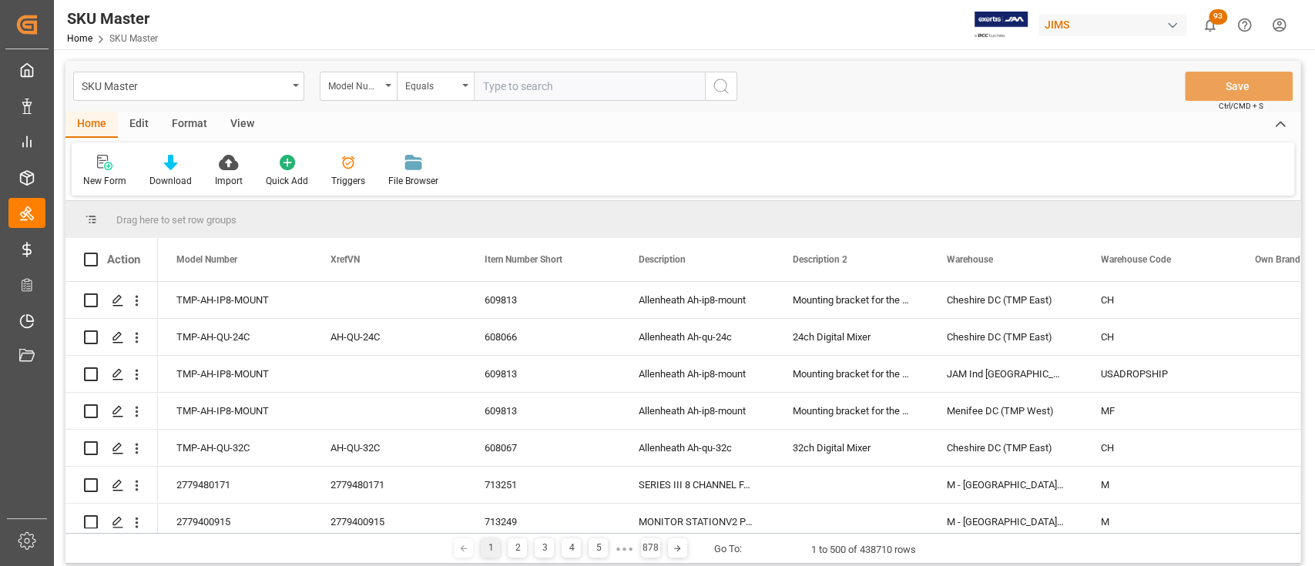
click at [521, 79] on input "text" at bounding box center [589, 86] width 231 height 29
type input "#40002"
click at [734, 89] on button "search button" at bounding box center [721, 86] width 32 height 29
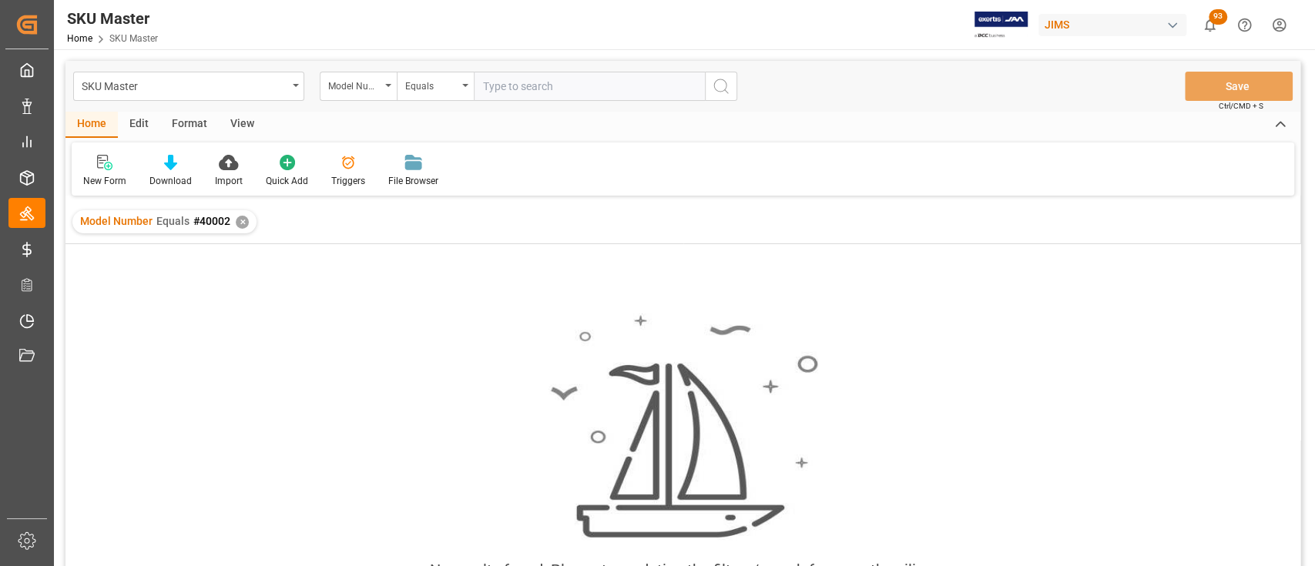
click at [241, 222] on div "✕" at bounding box center [242, 222] width 13 height 13
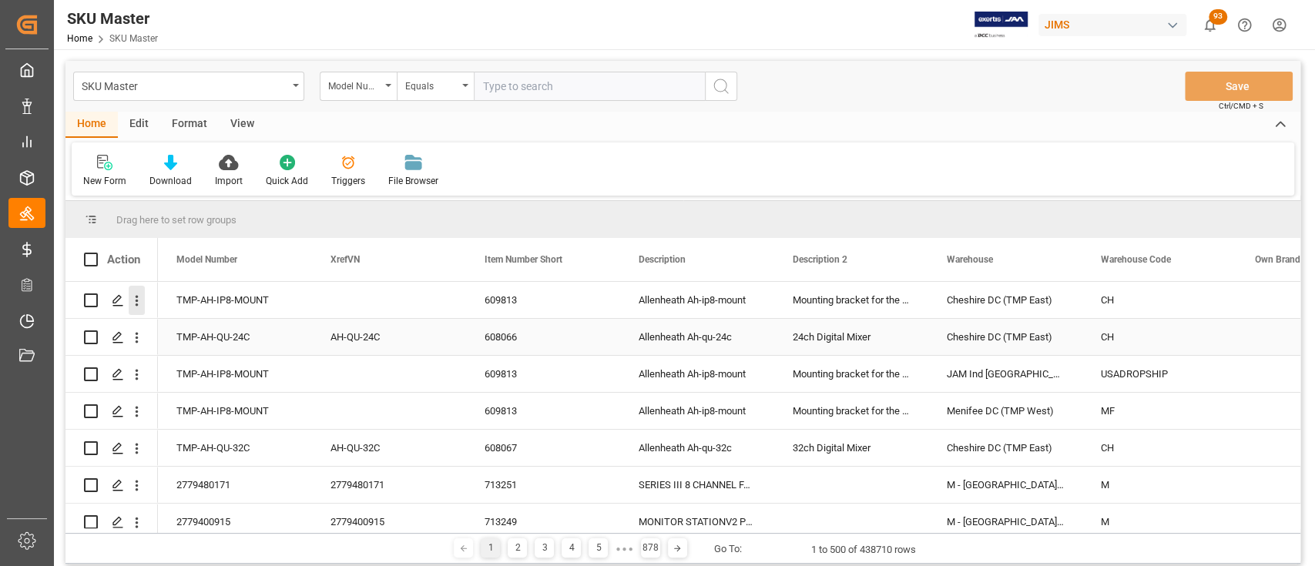
click at [133, 301] on icon "open menu" at bounding box center [137, 301] width 16 height 16
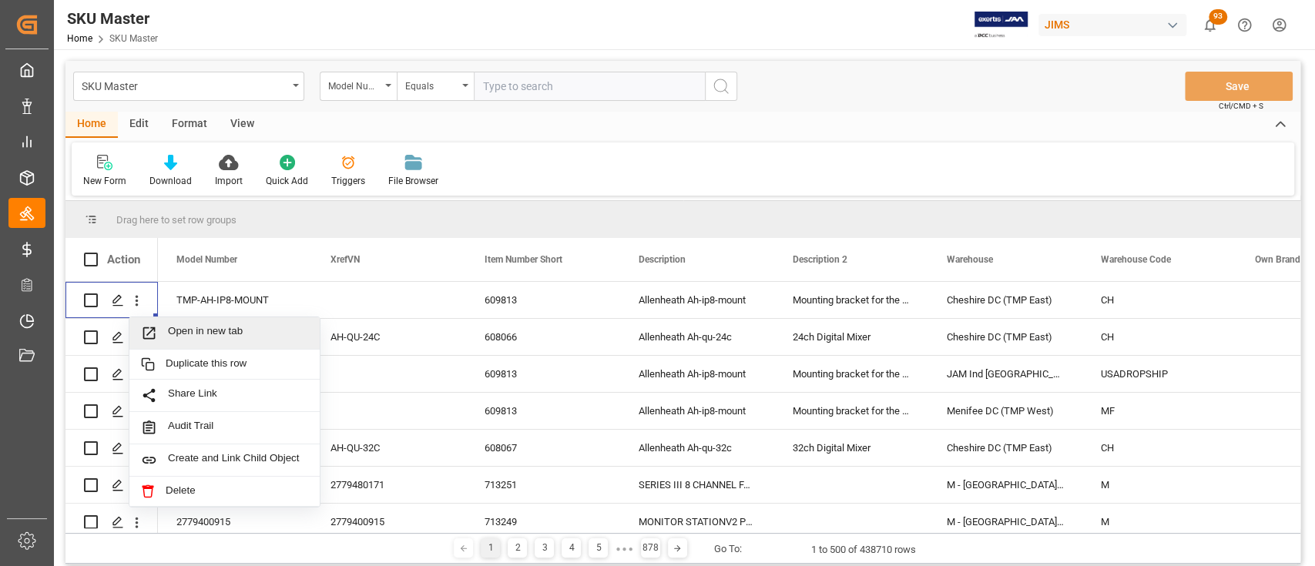
click at [724, 123] on div "Home Edit Format View" at bounding box center [682, 125] width 1235 height 26
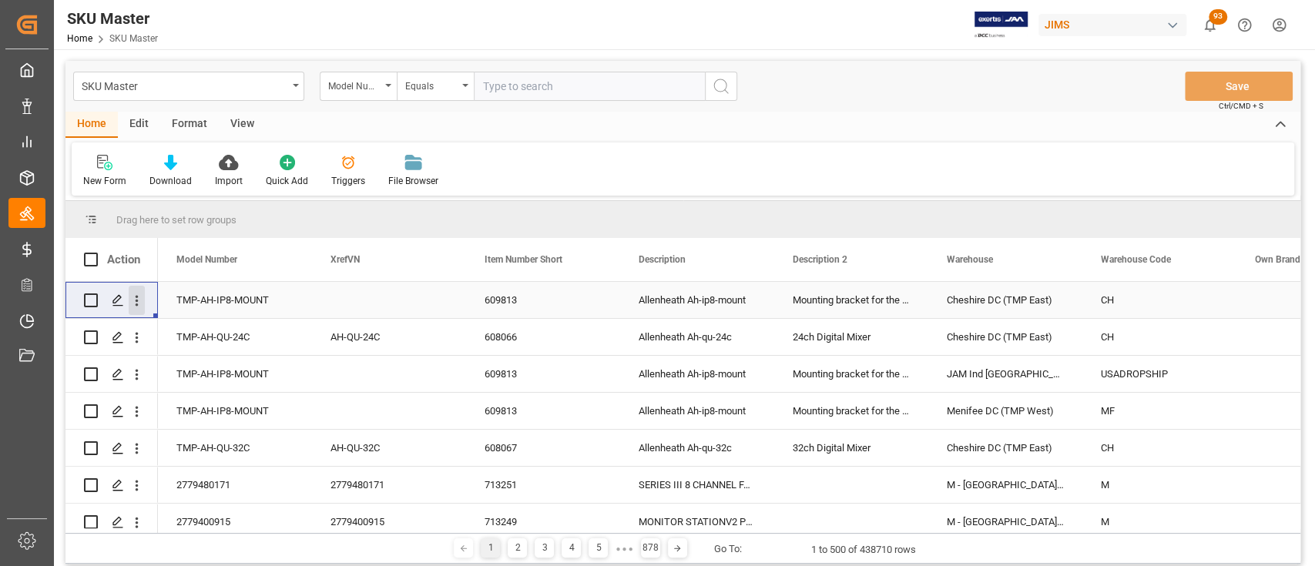
click at [134, 301] on icon "open menu" at bounding box center [137, 301] width 16 height 16
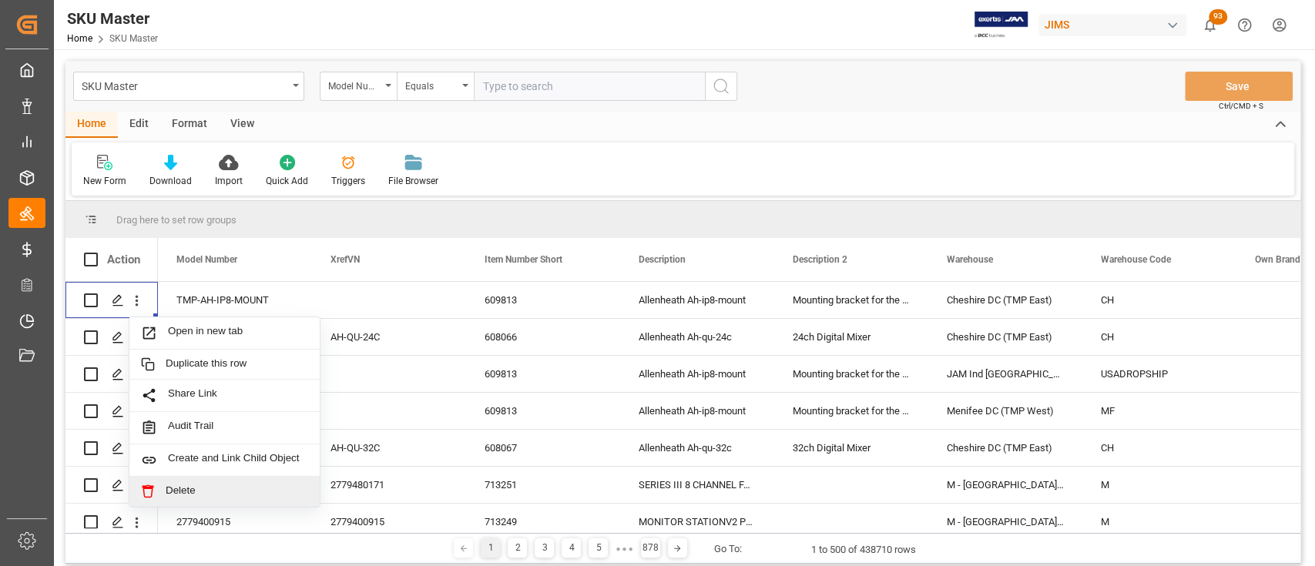
click at [518, 87] on input "text" at bounding box center [589, 86] width 231 height 29
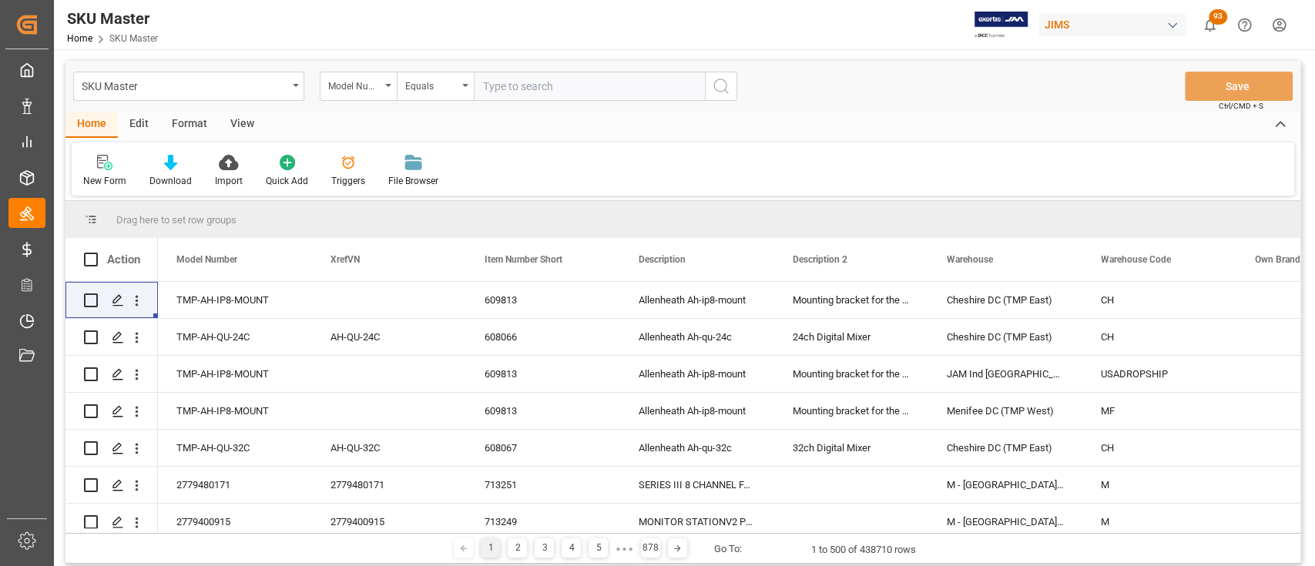
paste input "TMP-STEREO-SET-MK-4"
type input "TMP-STEREO-SET-MK-4"
click at [725, 92] on icon "search button" at bounding box center [721, 86] width 18 height 18
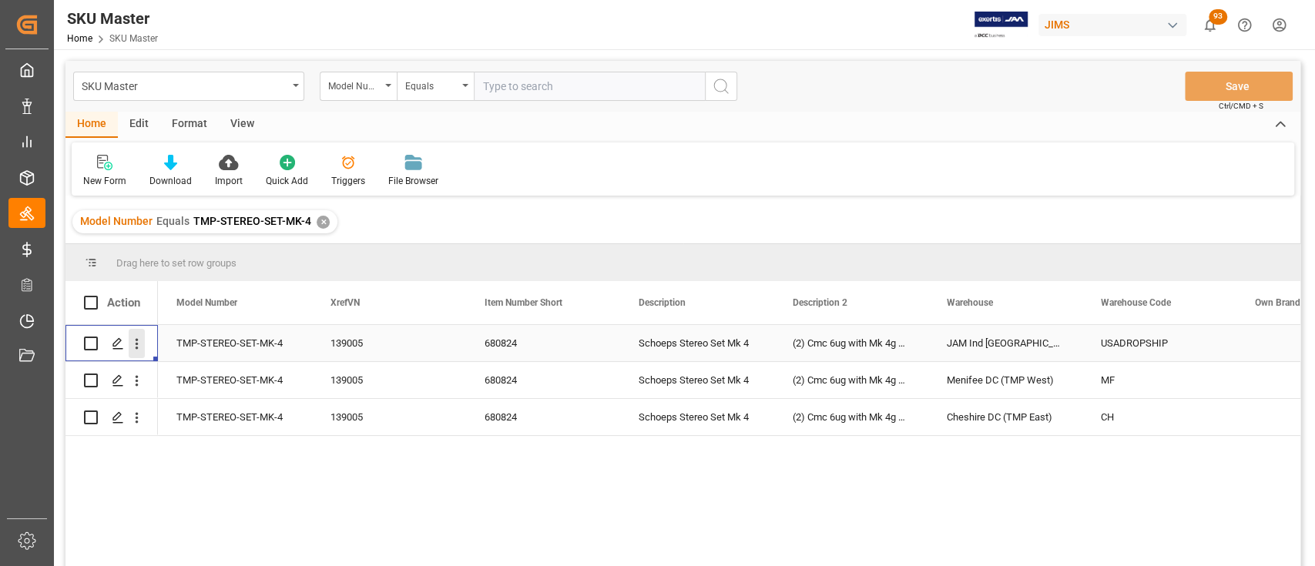
click at [140, 345] on icon "open menu" at bounding box center [137, 344] width 16 height 16
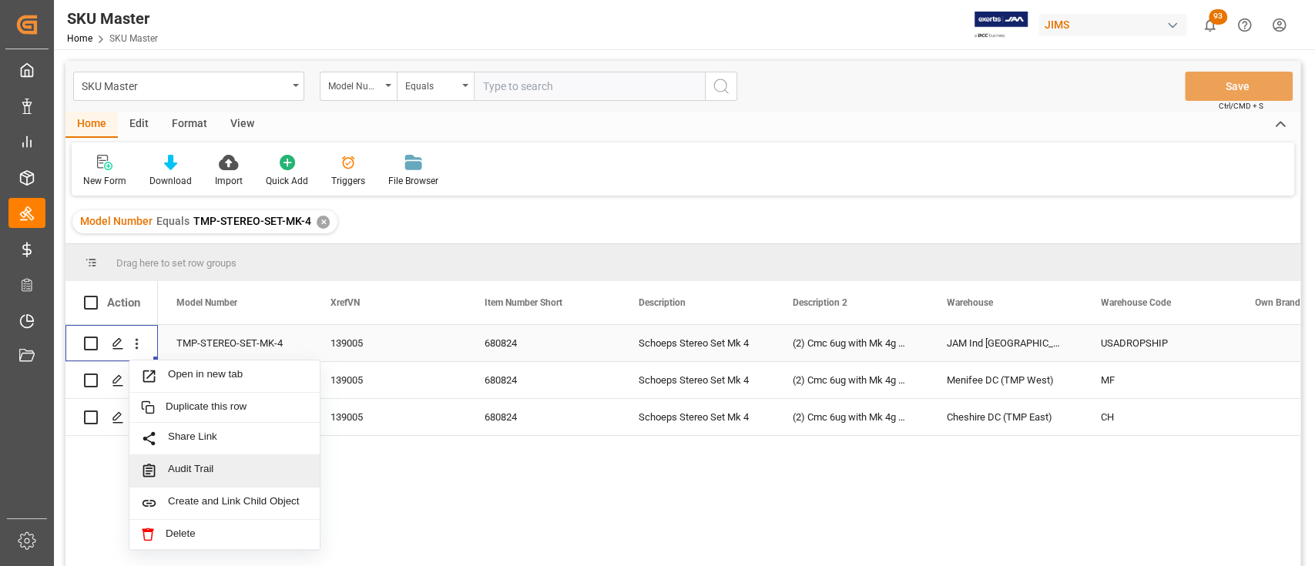
click at [227, 473] on span "Audit Trail" at bounding box center [238, 471] width 140 height 16
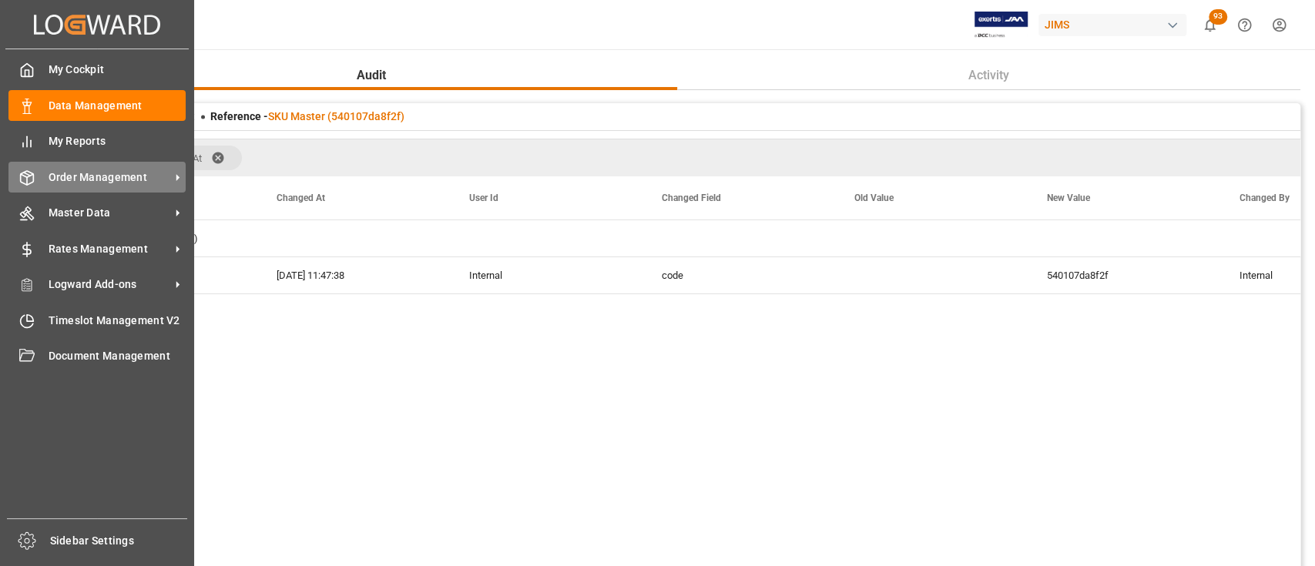
click at [105, 173] on span "Order Management" at bounding box center [110, 178] width 122 height 16
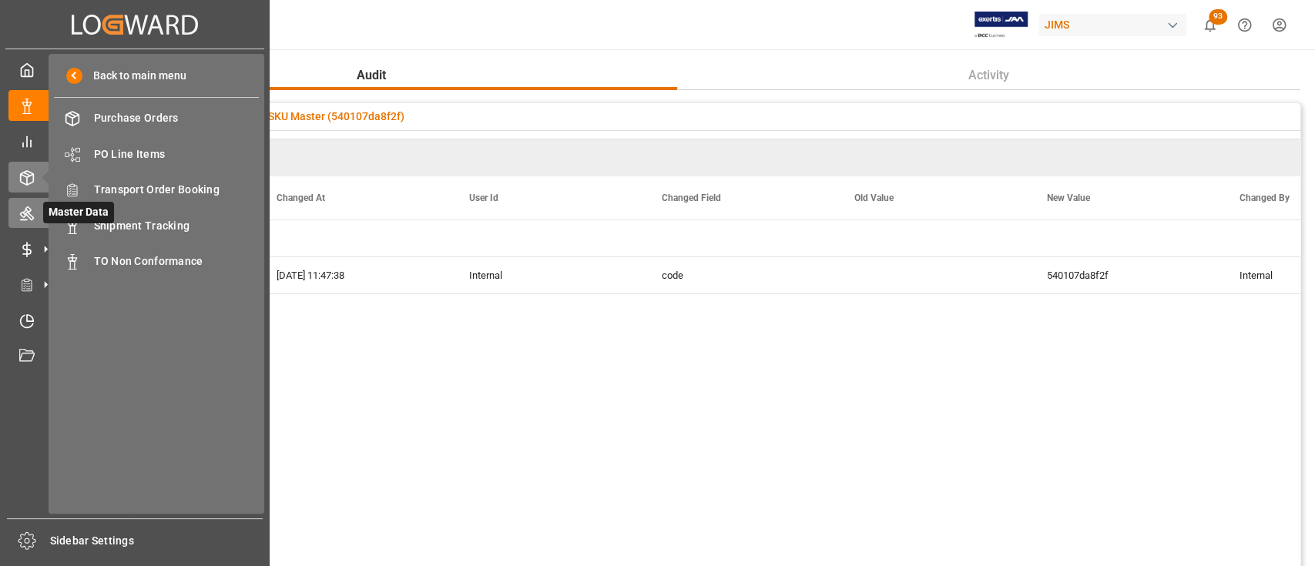
click at [32, 207] on icon at bounding box center [26, 213] width 15 height 15
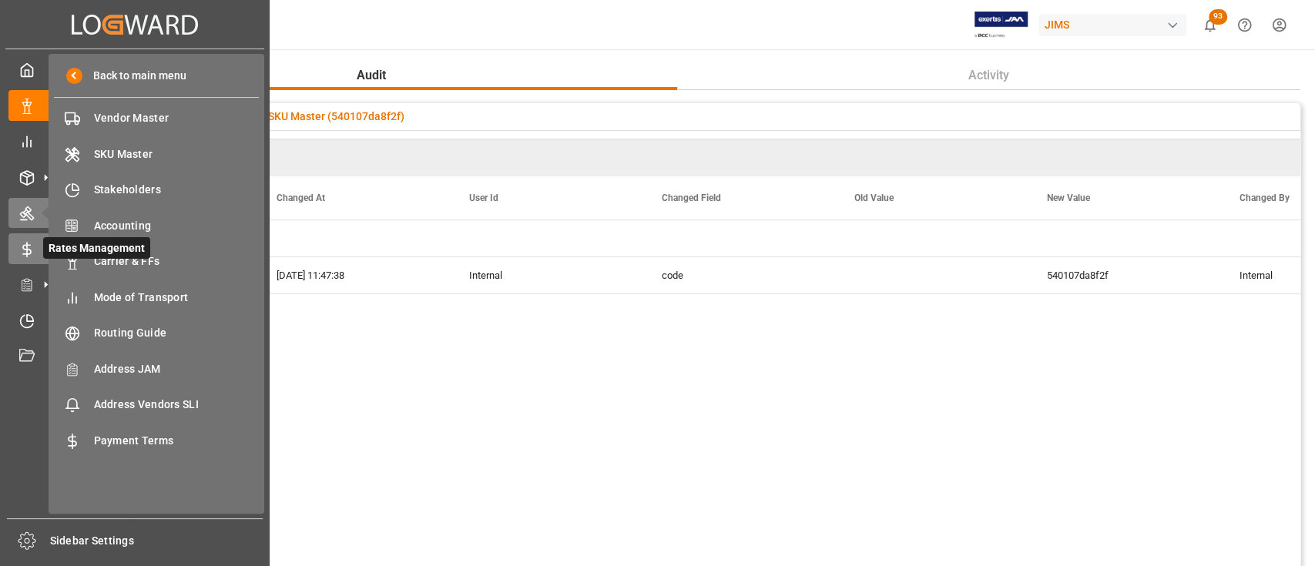
click at [29, 249] on icon at bounding box center [26, 249] width 15 height 15
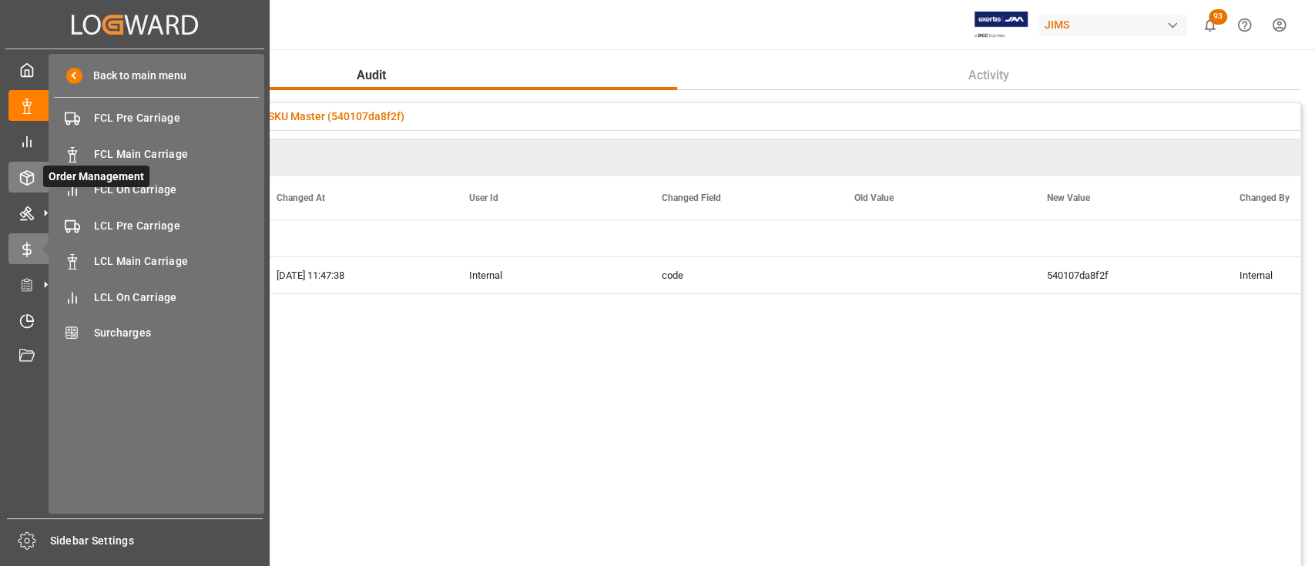
click at [45, 182] on span "Order Management" at bounding box center [96, 177] width 106 height 22
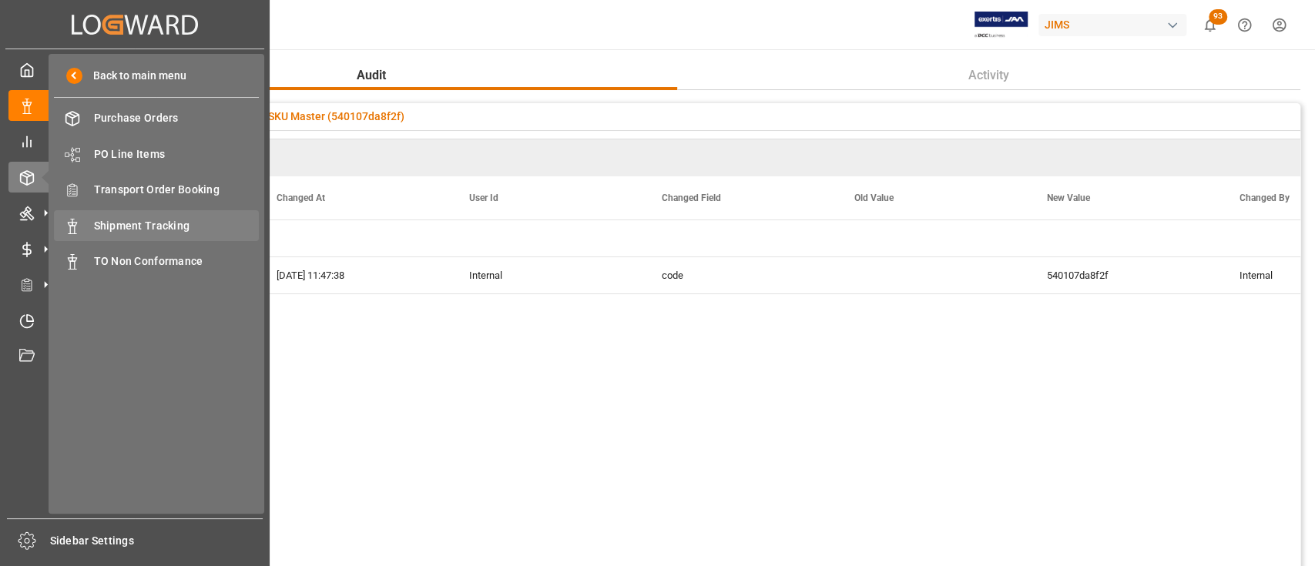
click at [148, 227] on span "Shipment Tracking" at bounding box center [177, 226] width 166 height 16
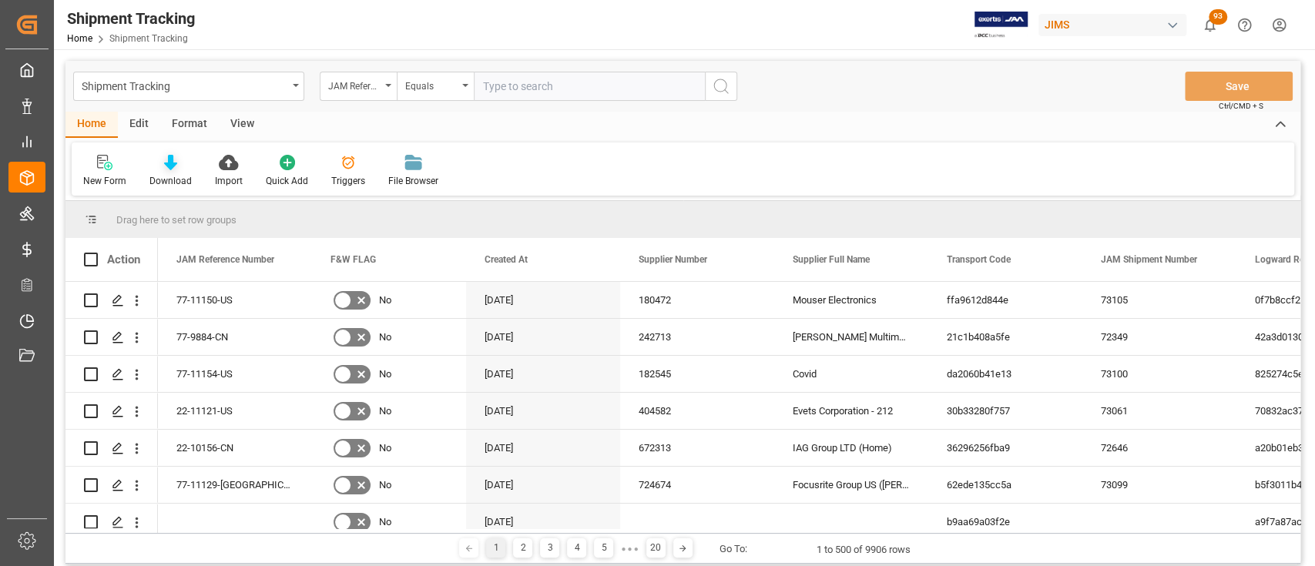
click at [170, 157] on icon at bounding box center [170, 162] width 13 height 15
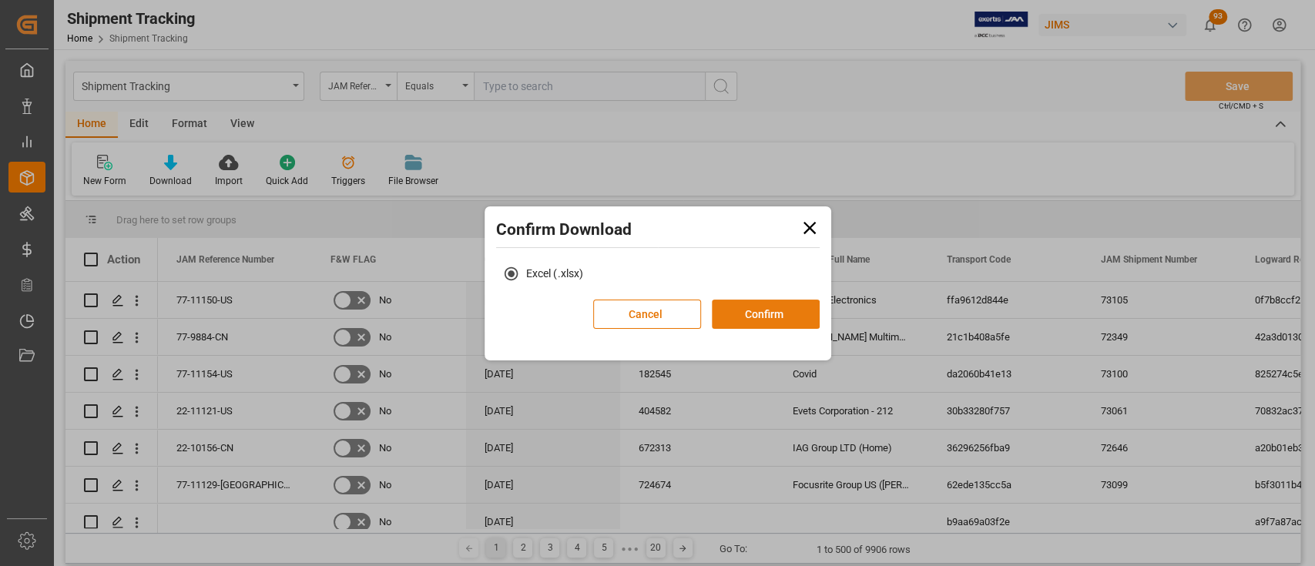
click at [769, 317] on button "Confirm" at bounding box center [766, 314] width 108 height 29
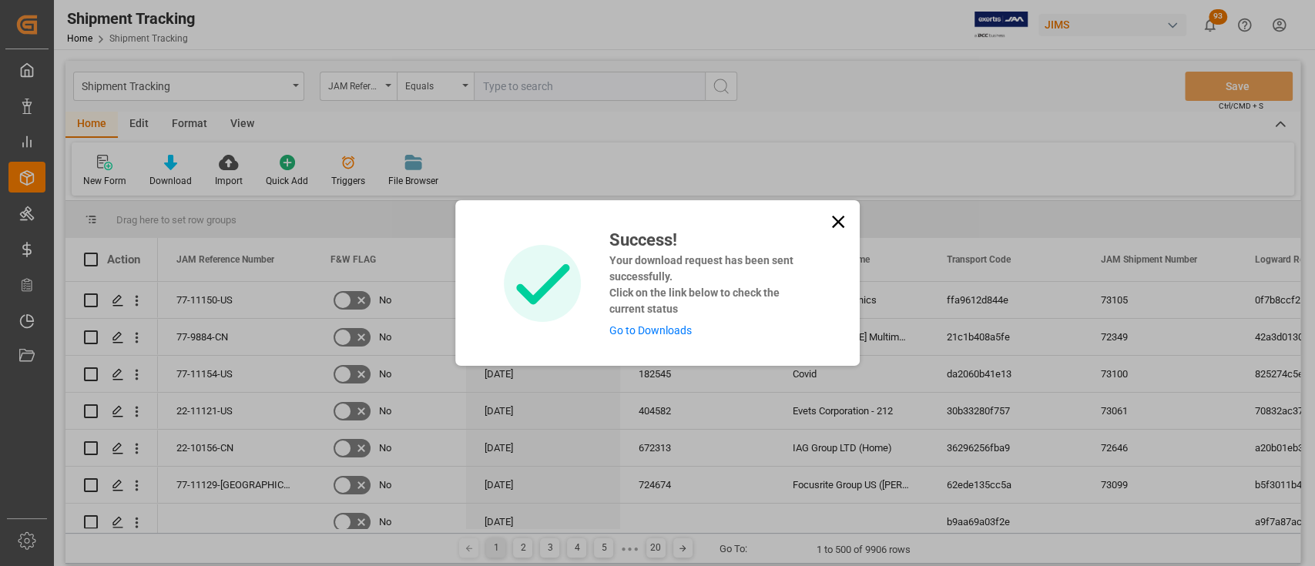
click at [665, 334] on link "Go to Downloads" at bounding box center [650, 330] width 82 height 12
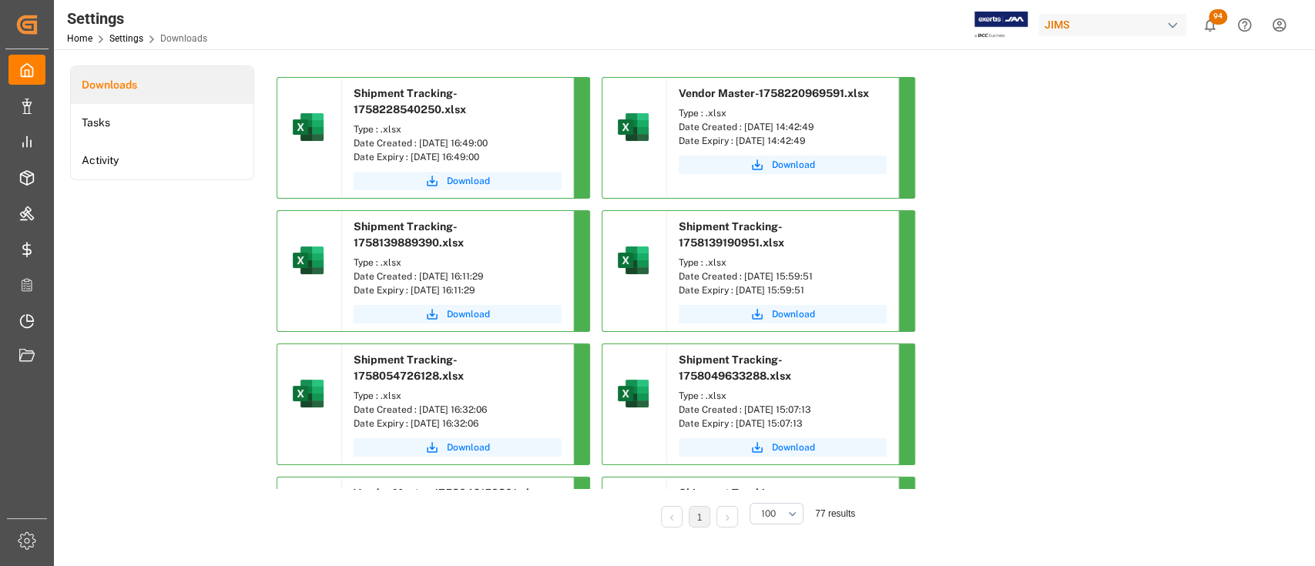
click at [187, 425] on div "Downloads Tasks Activity" at bounding box center [162, 307] width 184 height 484
click at [470, 180] on span "Download" at bounding box center [468, 181] width 43 height 14
